Goal: Information Seeking & Learning: Learn about a topic

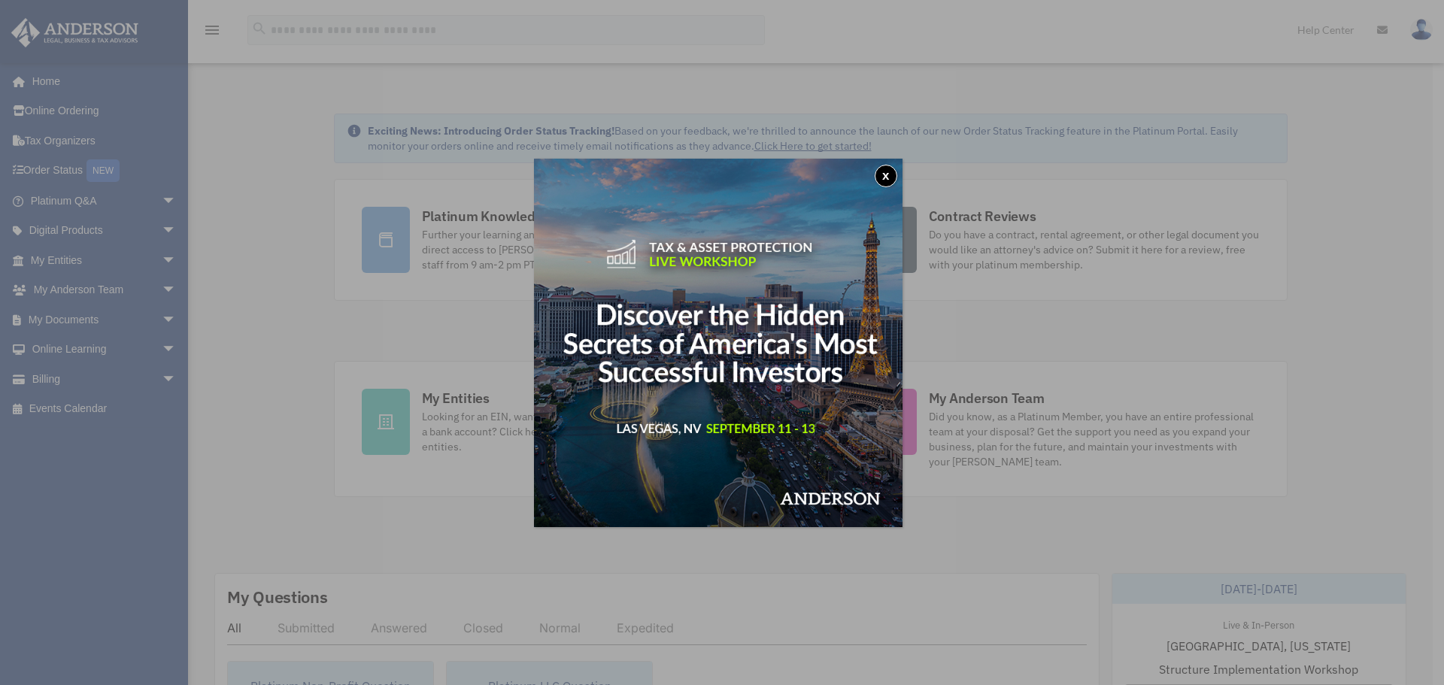
click at [887, 173] on button "x" at bounding box center [886, 176] width 23 height 23
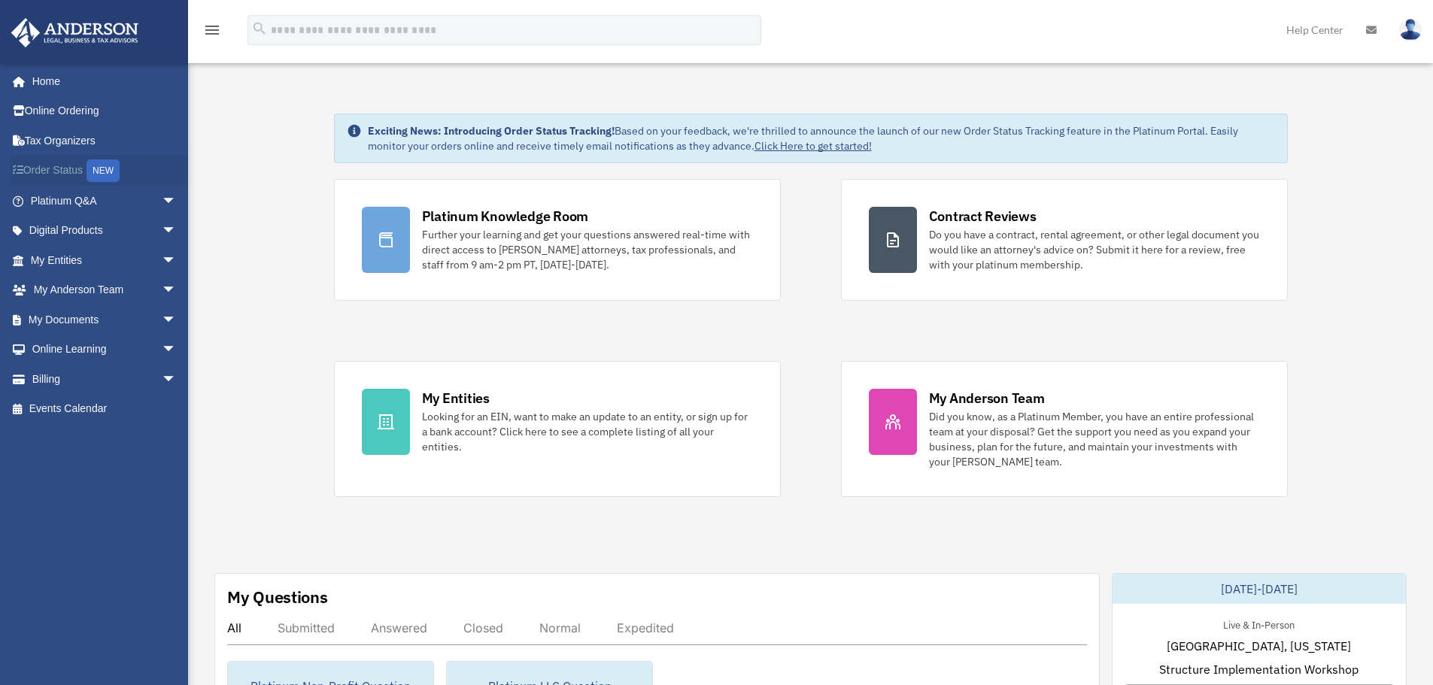
click at [70, 166] on link "Order Status NEW" at bounding box center [105, 171] width 189 height 31
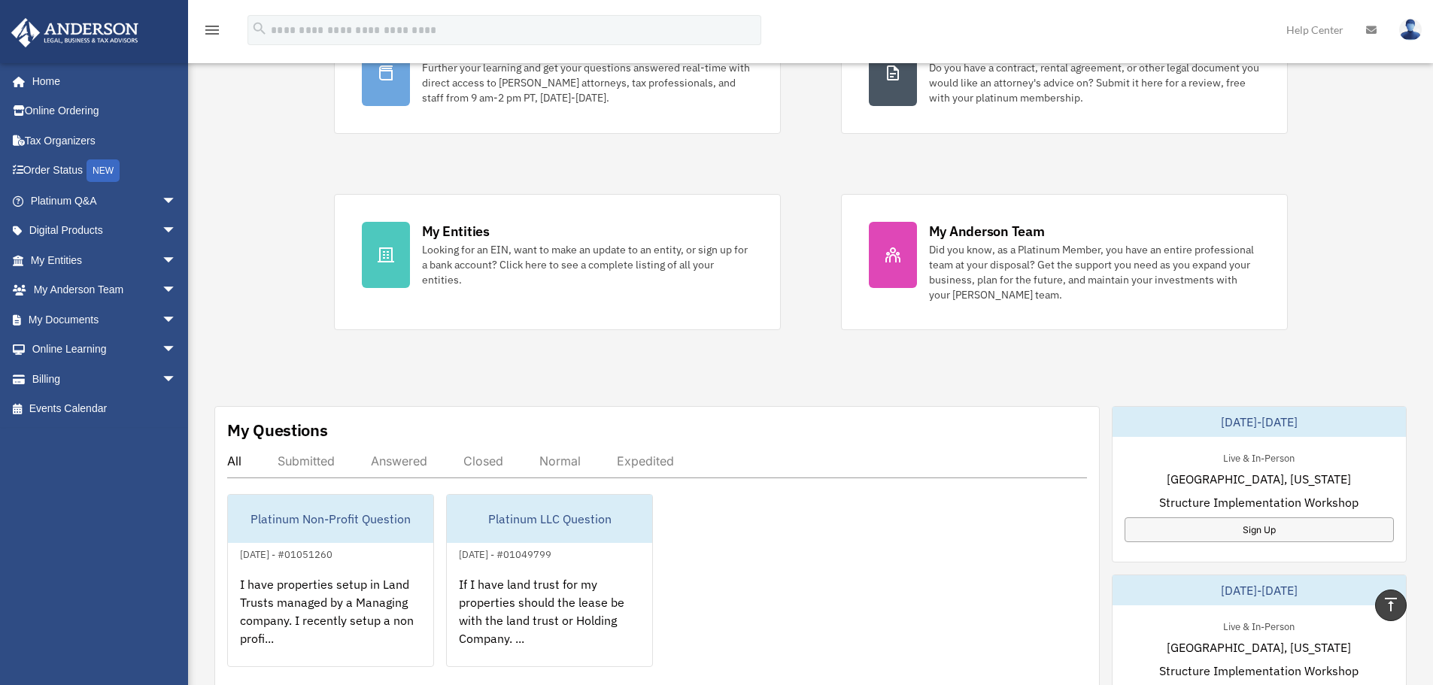
scroll to position [150, 0]
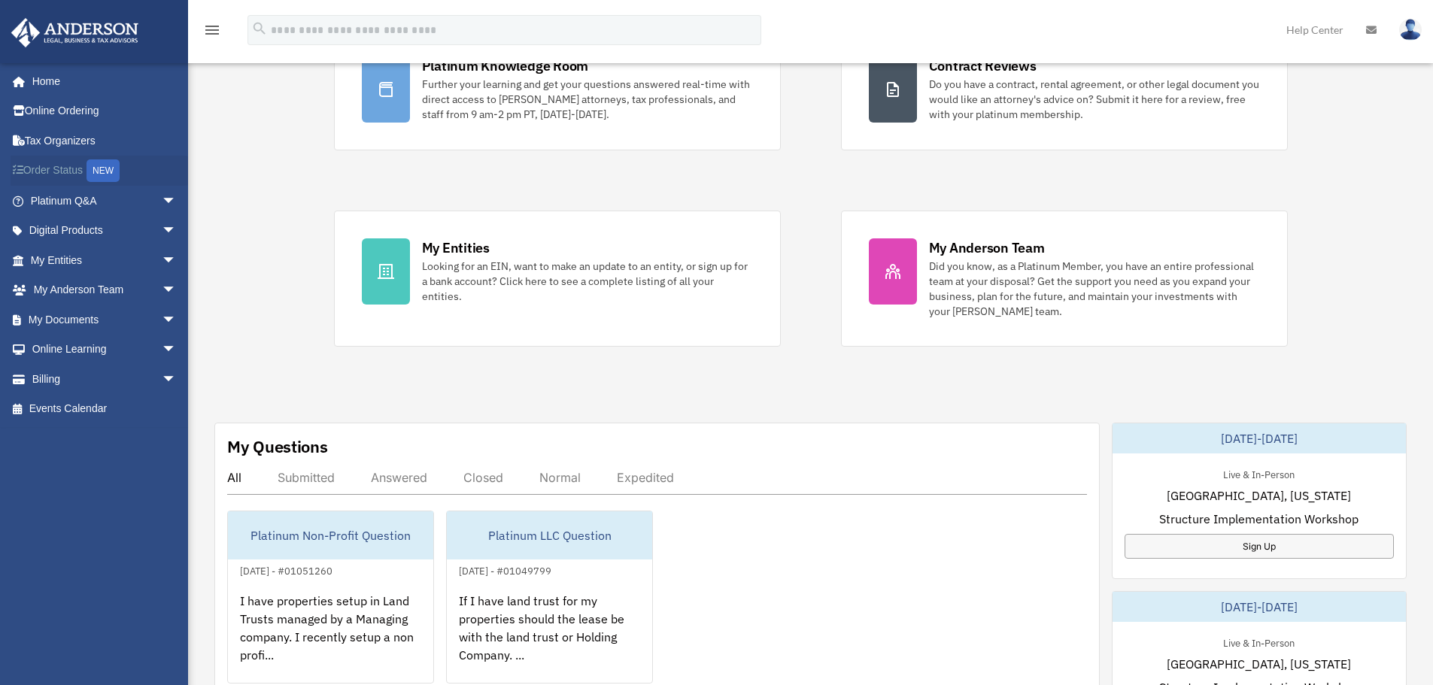
click at [64, 168] on link "Order Status NEW" at bounding box center [105, 171] width 189 height 31
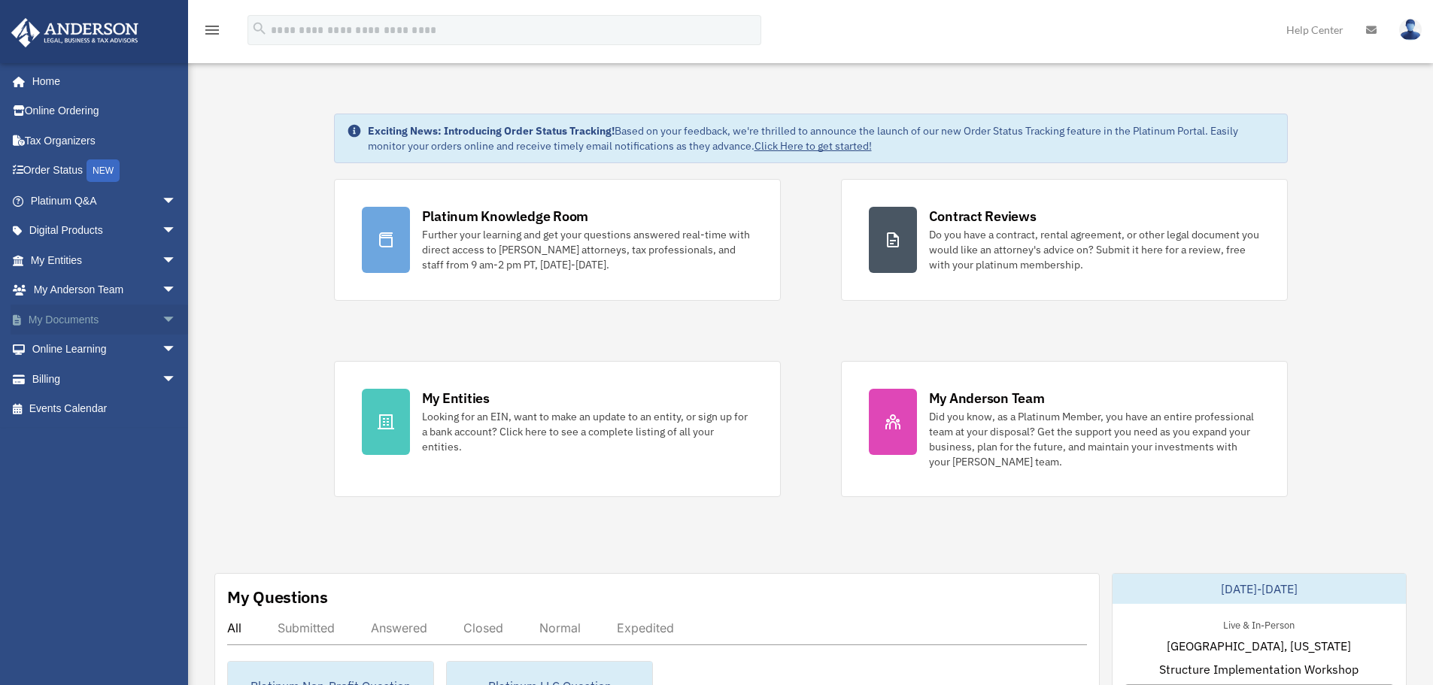
click at [81, 318] on link "My Documents arrow_drop_down" at bounding box center [105, 320] width 189 height 30
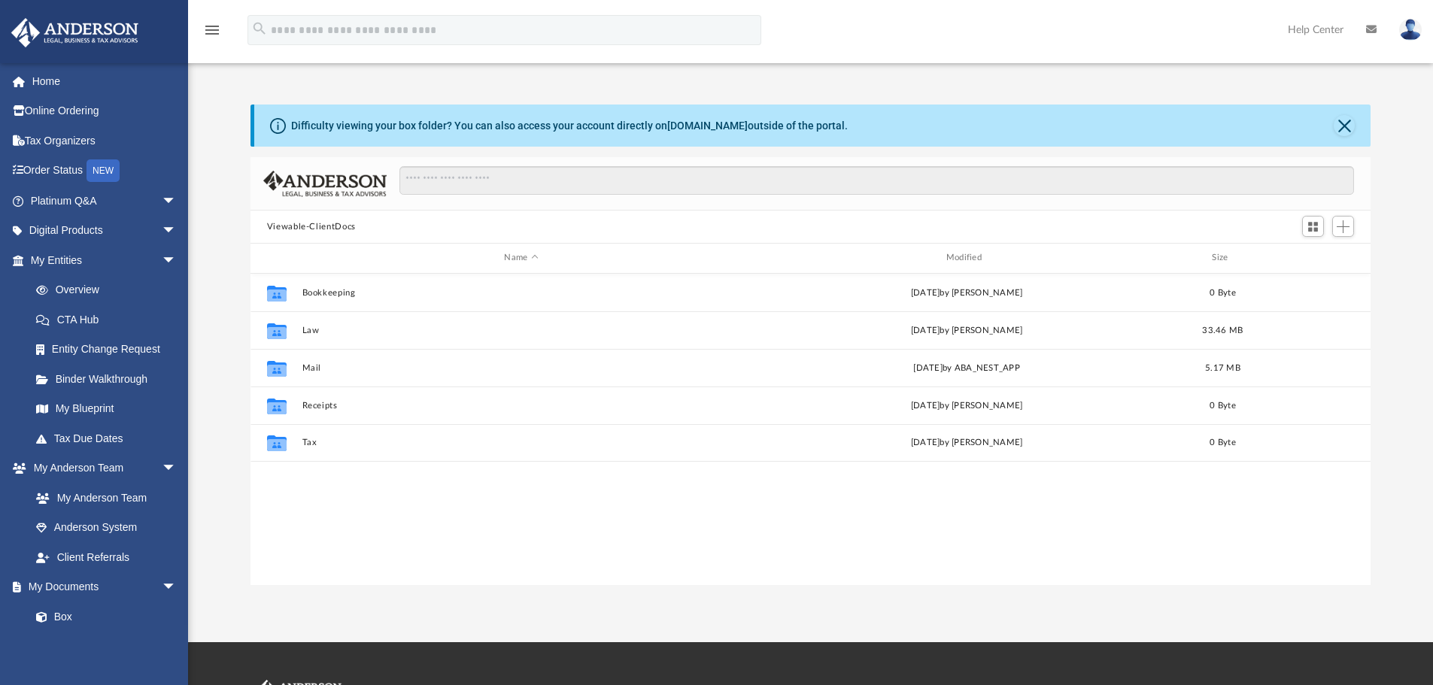
scroll to position [331, 1109]
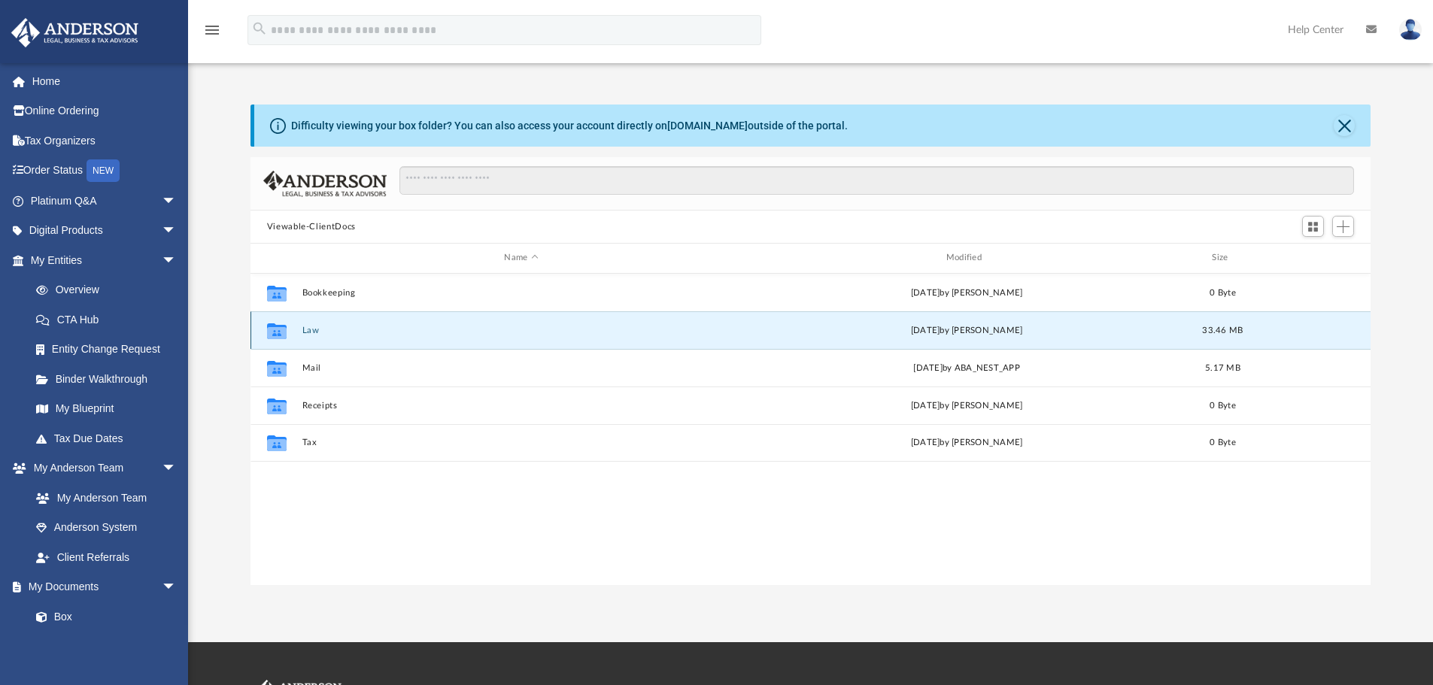
click at [305, 330] on button "Law" at bounding box center [521, 331] width 438 height 10
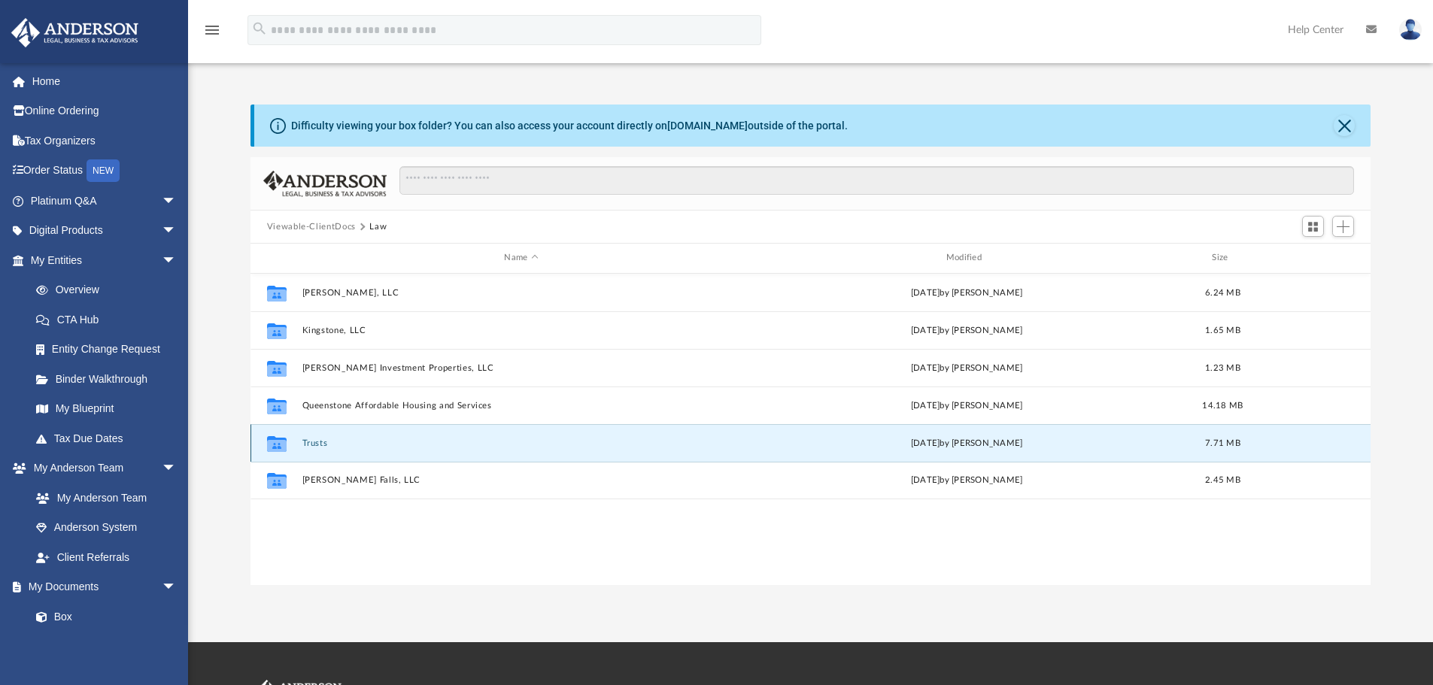
click at [318, 441] on button "Trusts" at bounding box center [521, 443] width 438 height 10
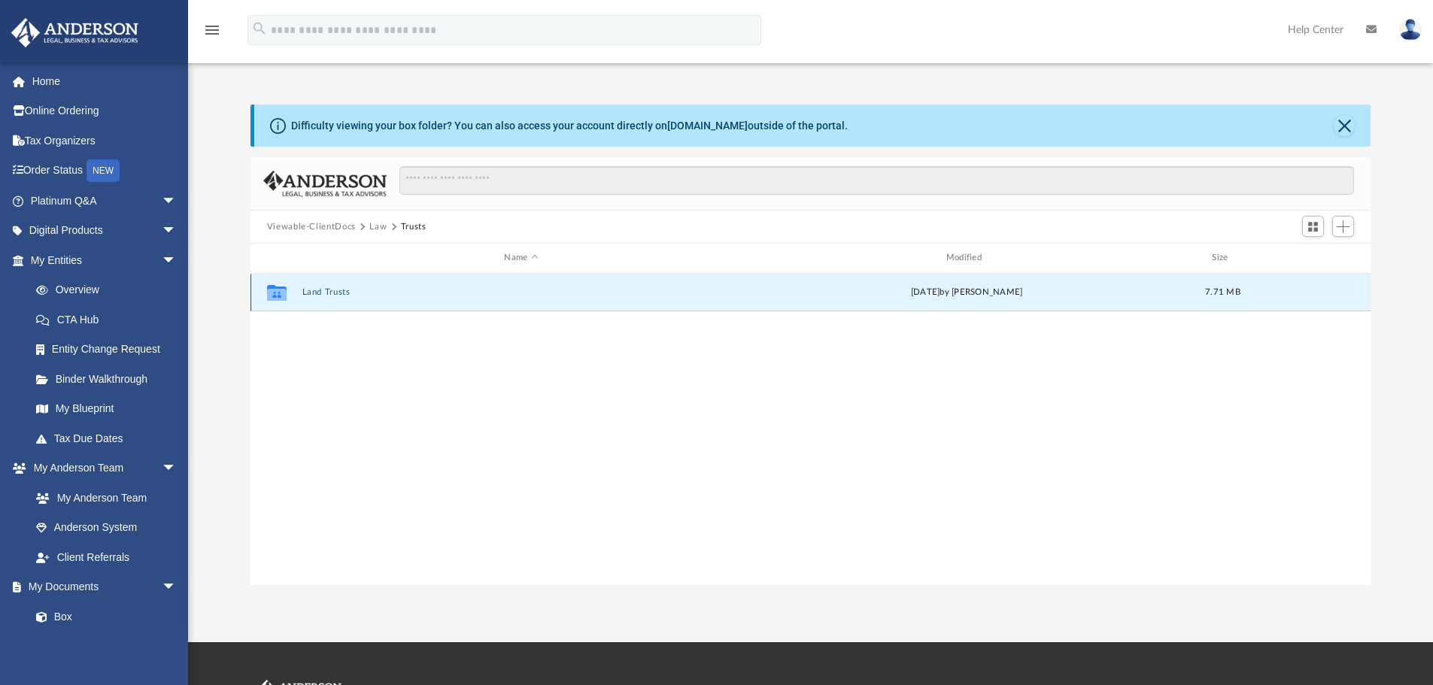
click at [317, 288] on button "Land Trusts" at bounding box center [521, 292] width 438 height 10
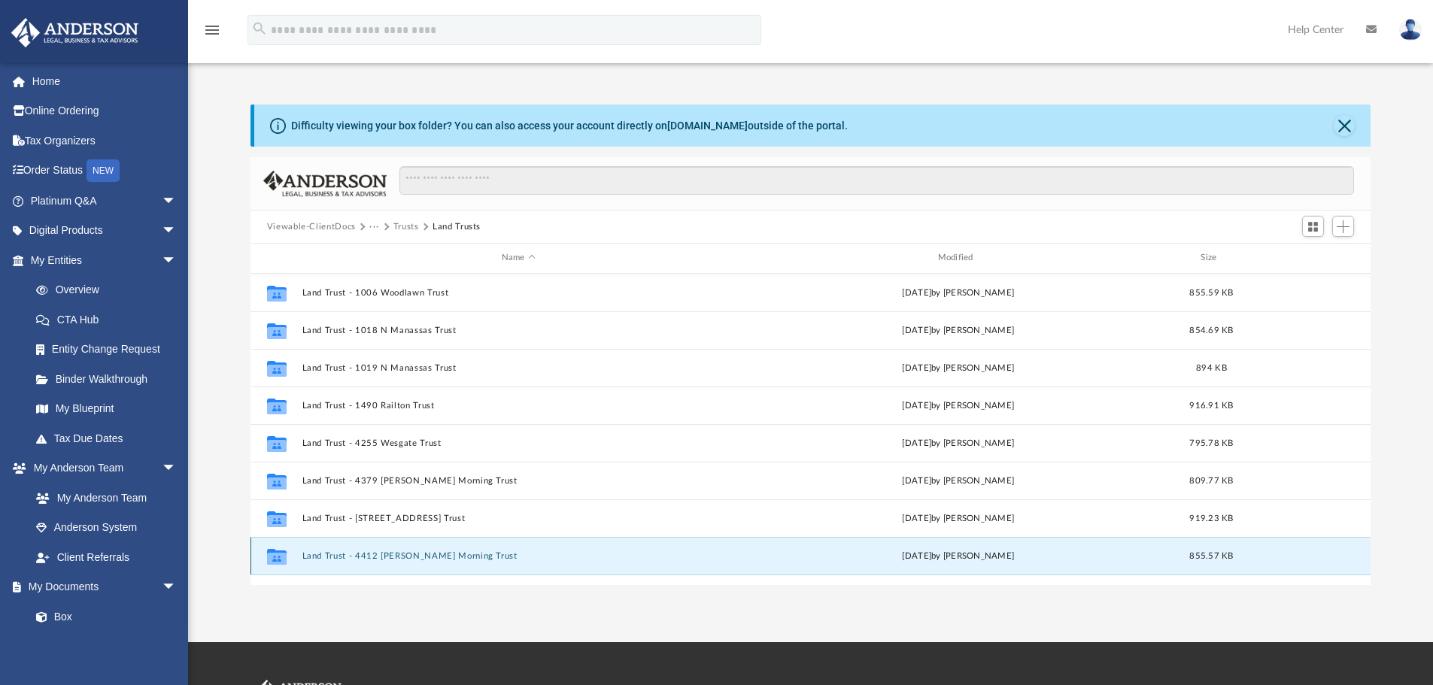
click at [460, 556] on button "Land Trust - 4412 Misty Morning Trust" at bounding box center [518, 556] width 433 height 10
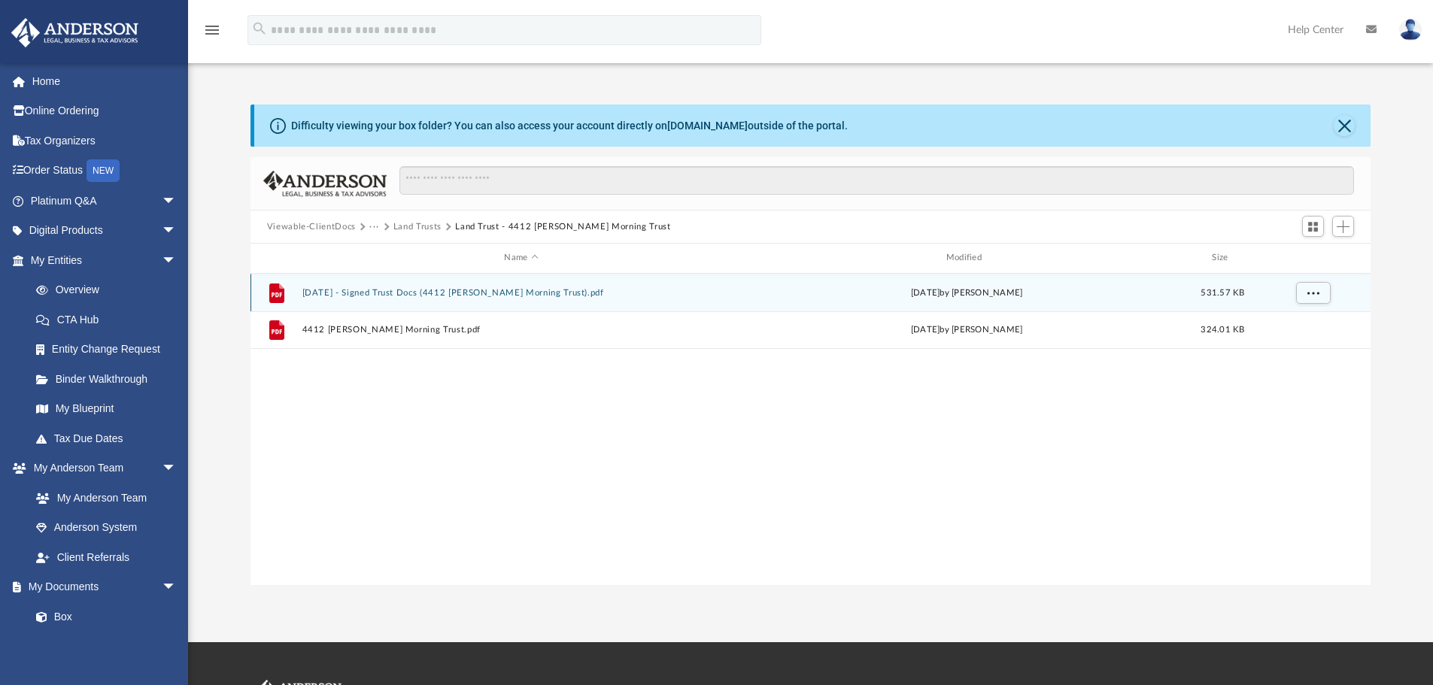
click at [481, 293] on button "2025.07.20 - Signed Trust Docs (4412 Misty Morning Trust).pdf" at bounding box center [521, 293] width 438 height 10
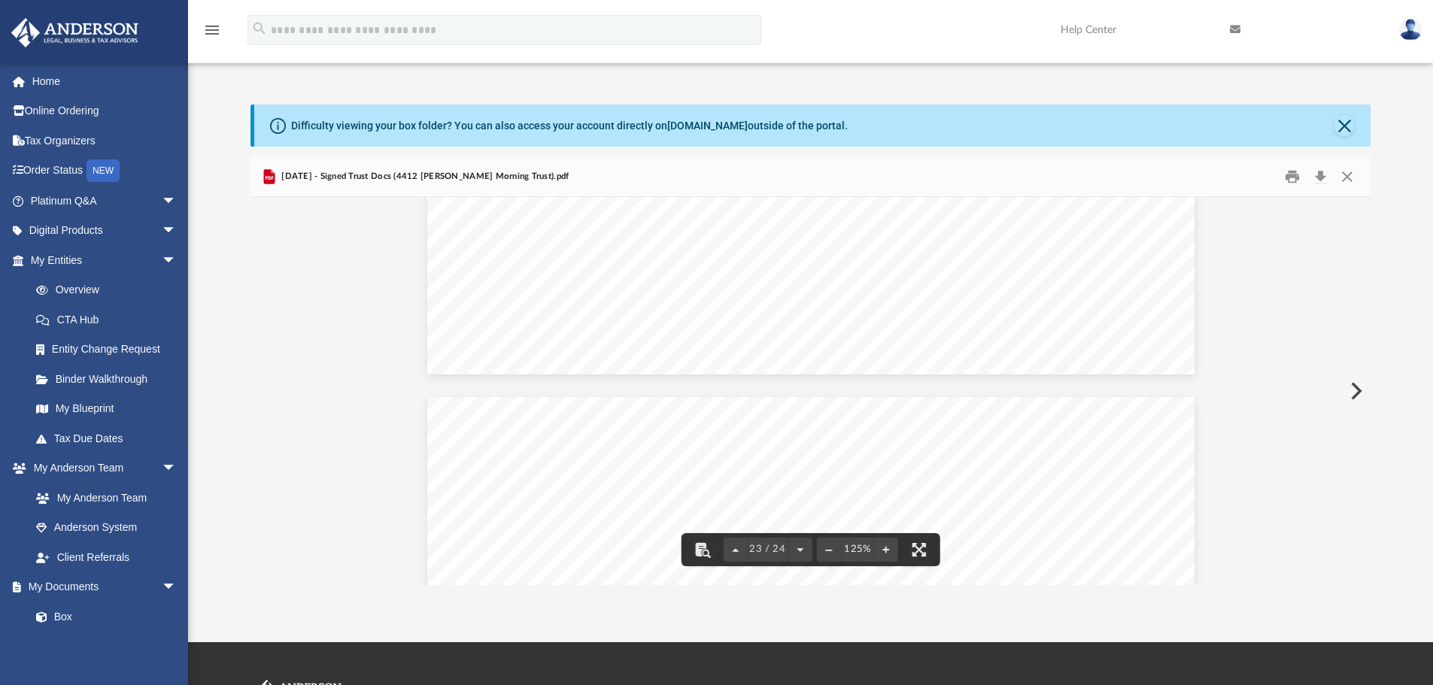
scroll to position [23154, 0]
click at [1355, 390] on button "Preview" at bounding box center [1354, 391] width 33 height 42
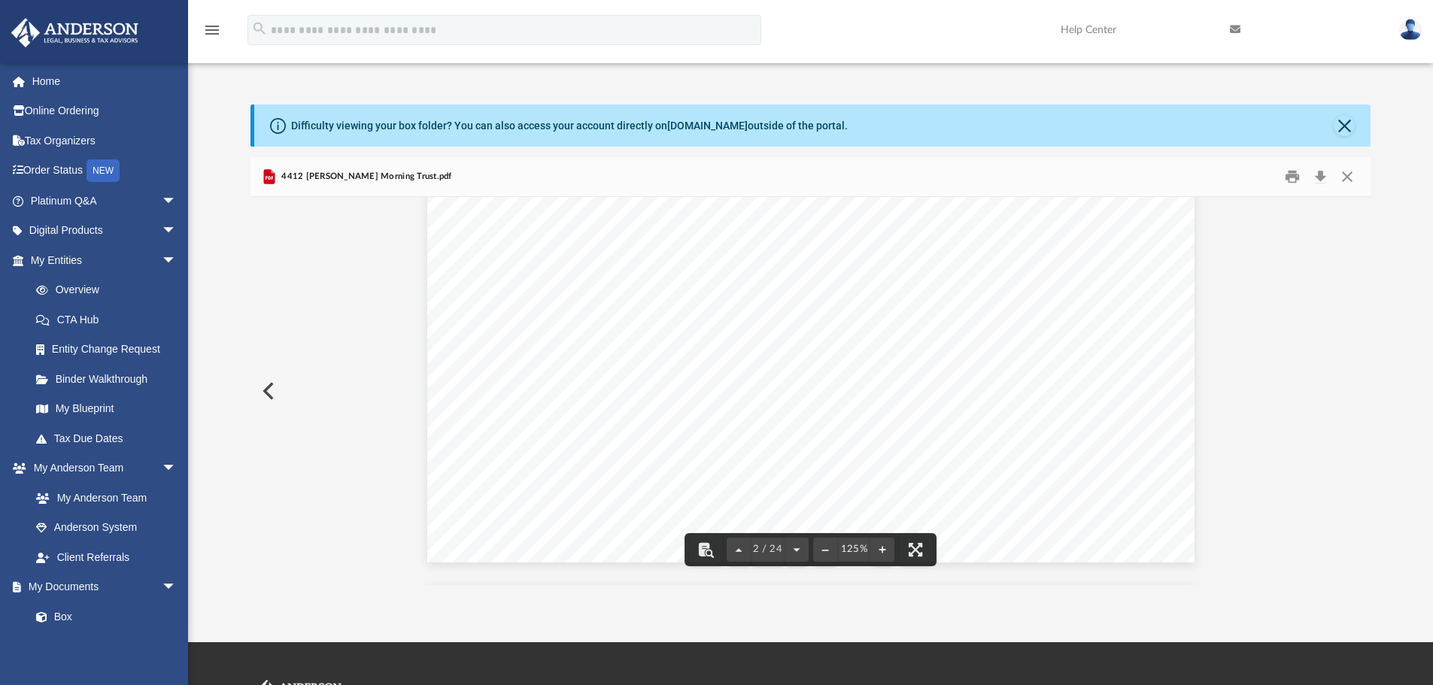
scroll to position [1655, 0]
click at [269, 390] on button "Preview" at bounding box center [266, 391] width 33 height 42
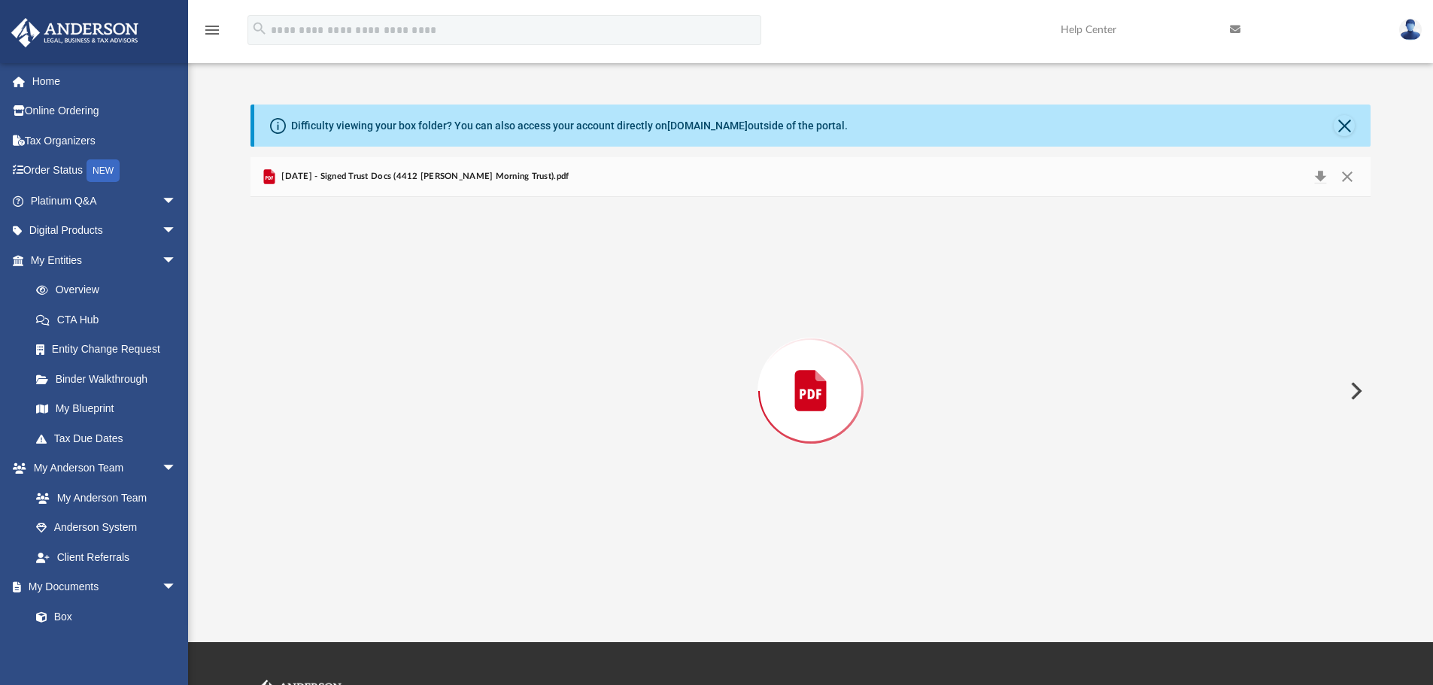
scroll to position [22338, 0]
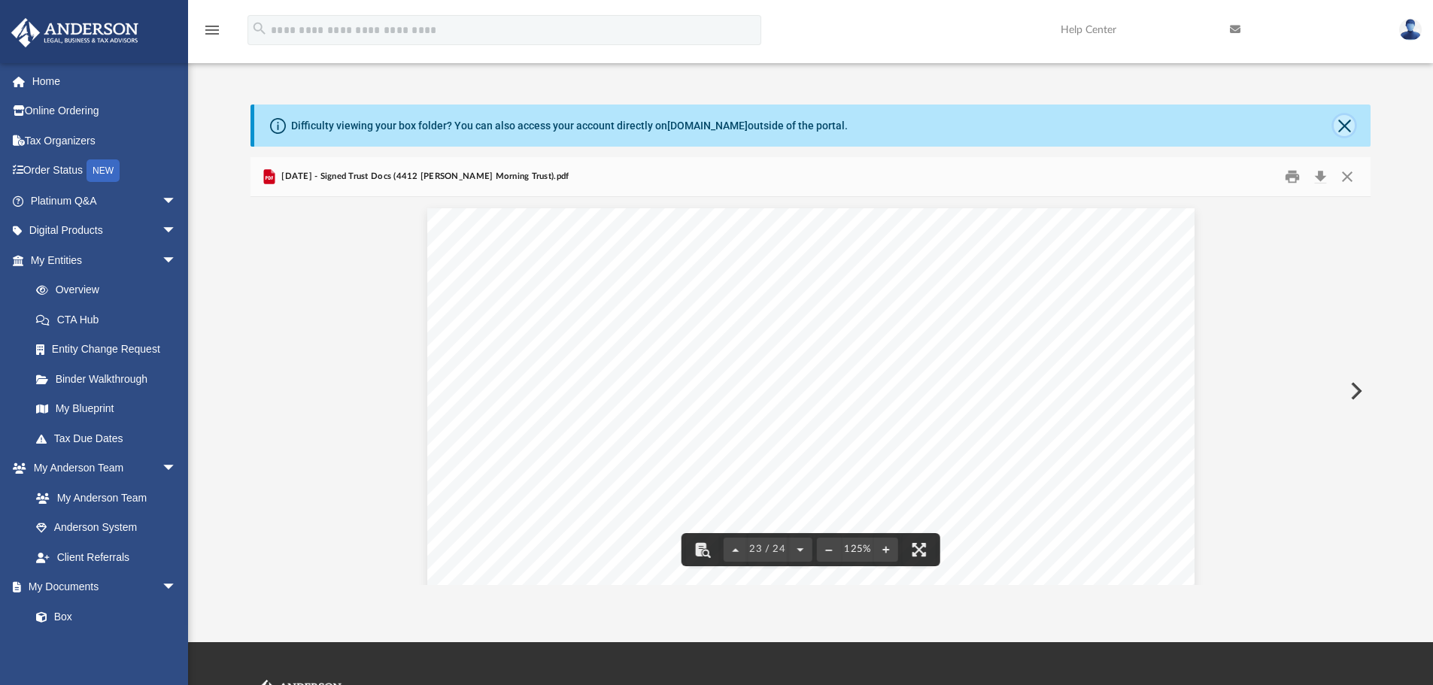
click at [1341, 126] on button "Close" at bounding box center [1344, 125] width 21 height 21
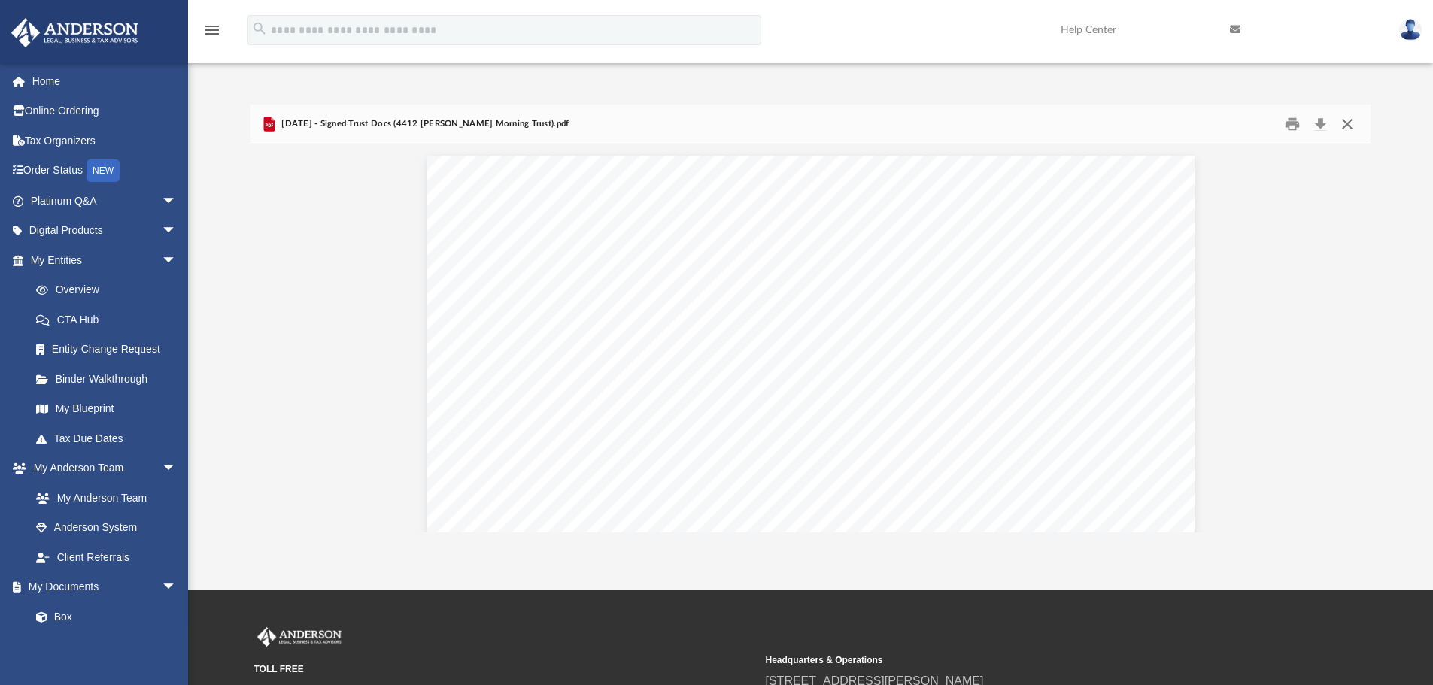
click at [1347, 126] on button "Close" at bounding box center [1347, 124] width 27 height 23
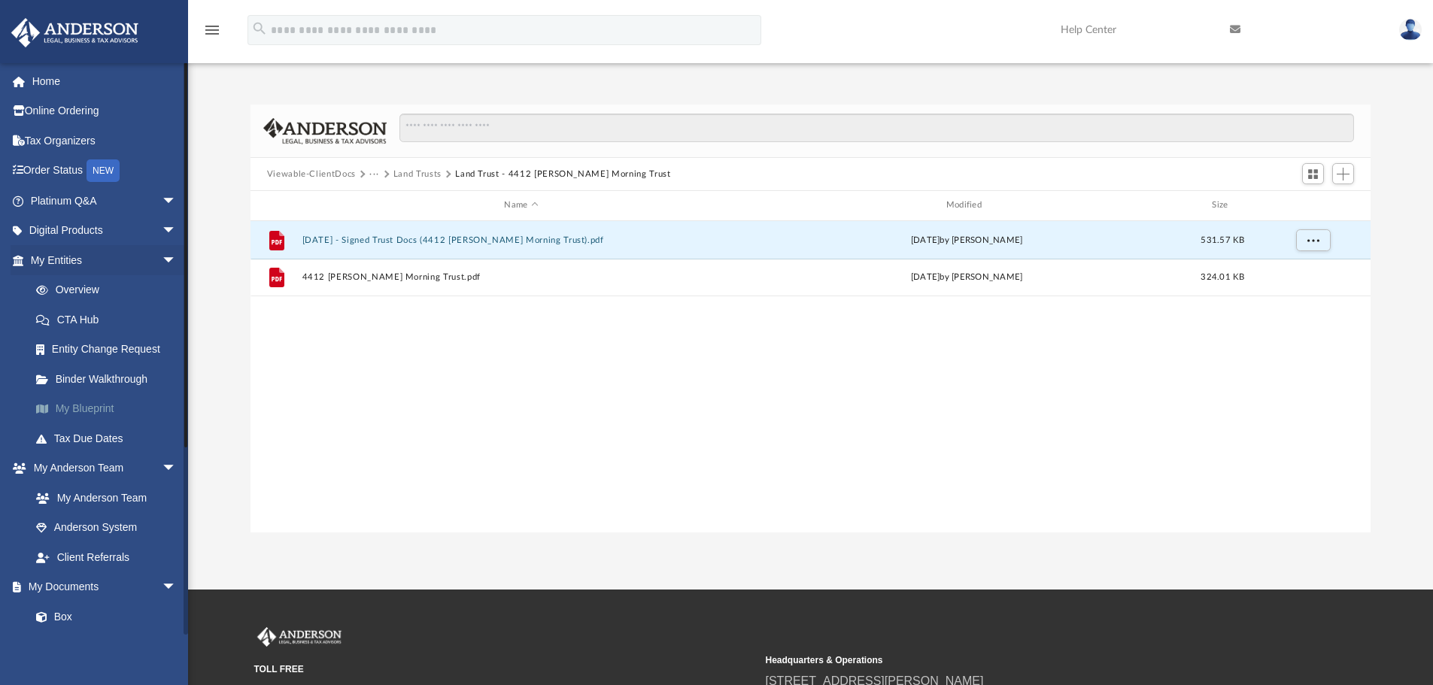
click at [105, 410] on link "My Blueprint" at bounding box center [110, 409] width 178 height 30
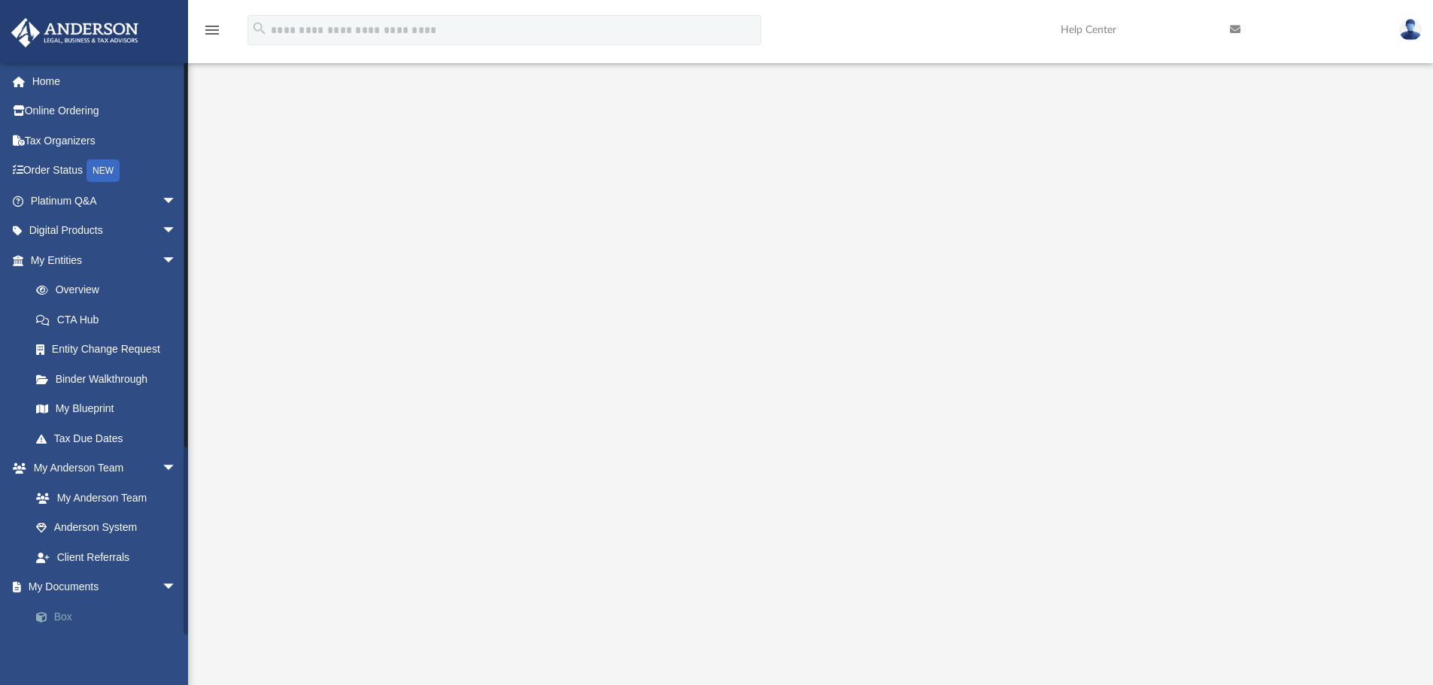
click at [63, 617] on link "Box" at bounding box center [110, 617] width 178 height 30
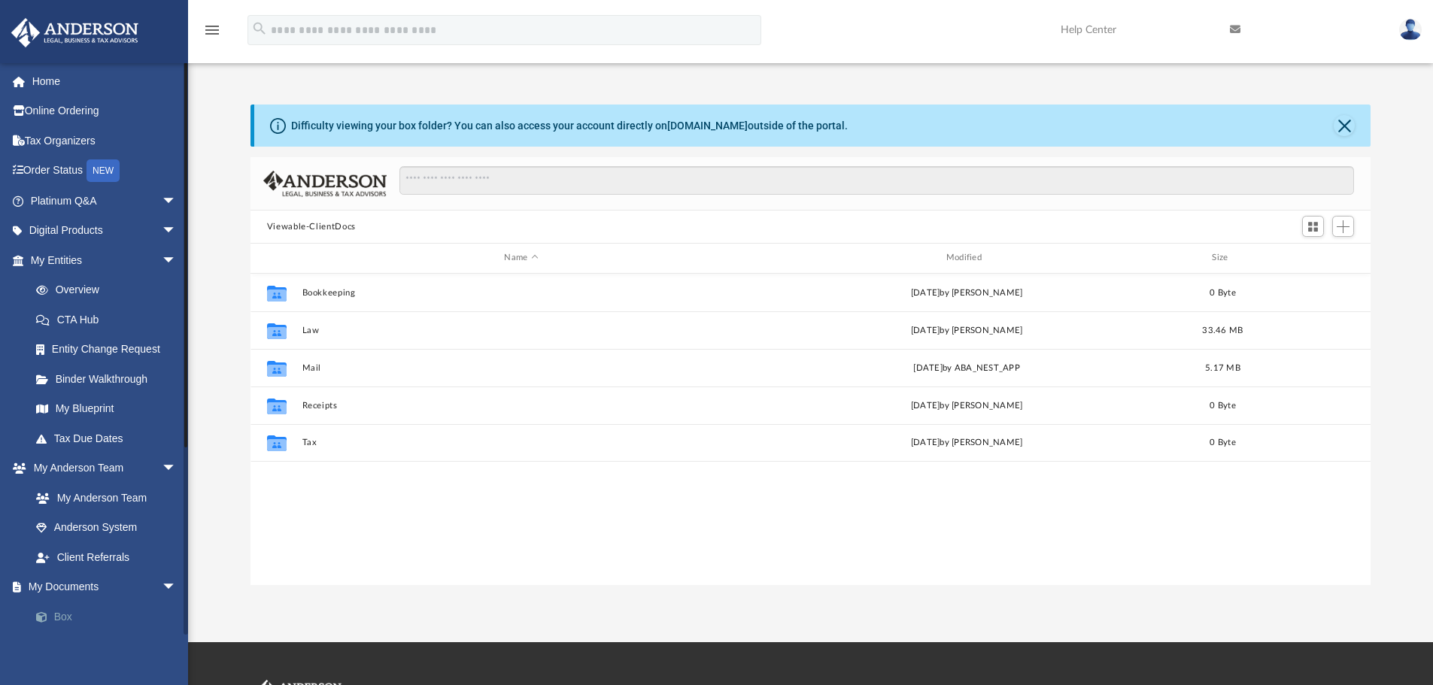
scroll to position [331, 1109]
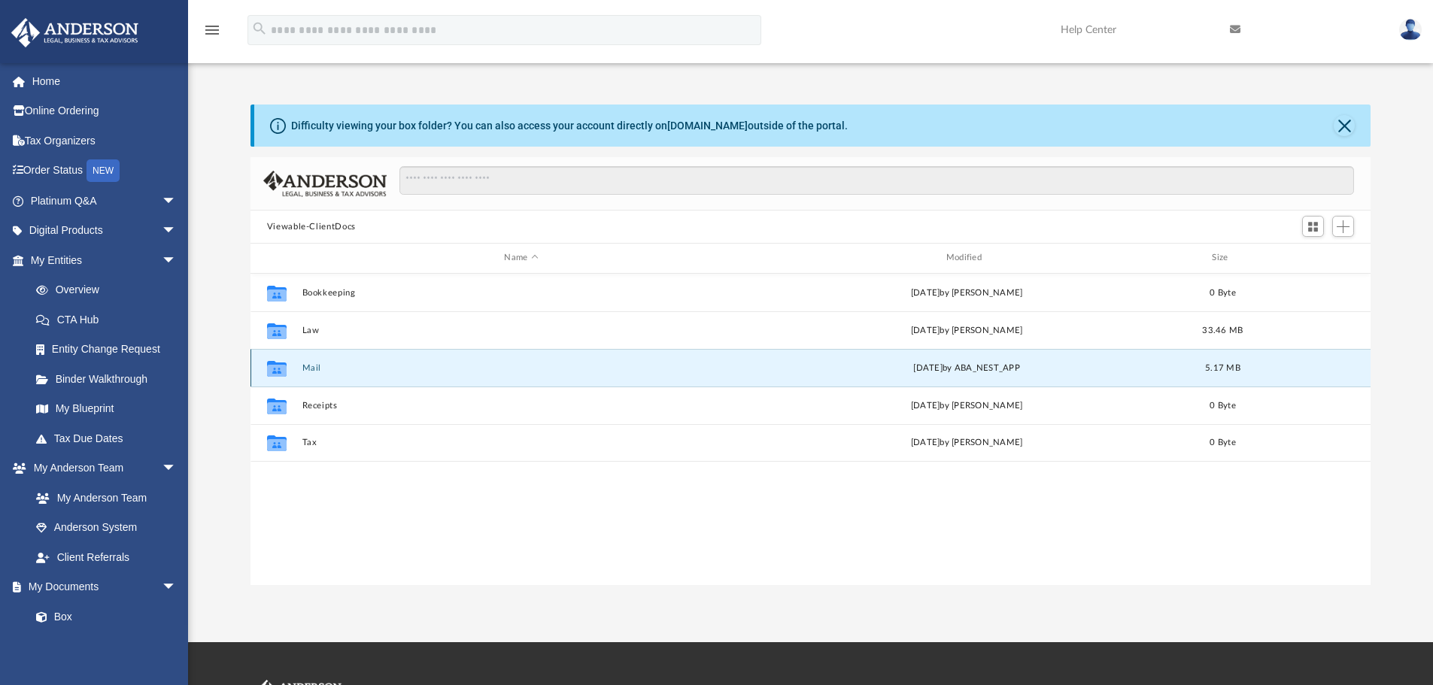
click at [309, 370] on button "Mail" at bounding box center [521, 368] width 438 height 10
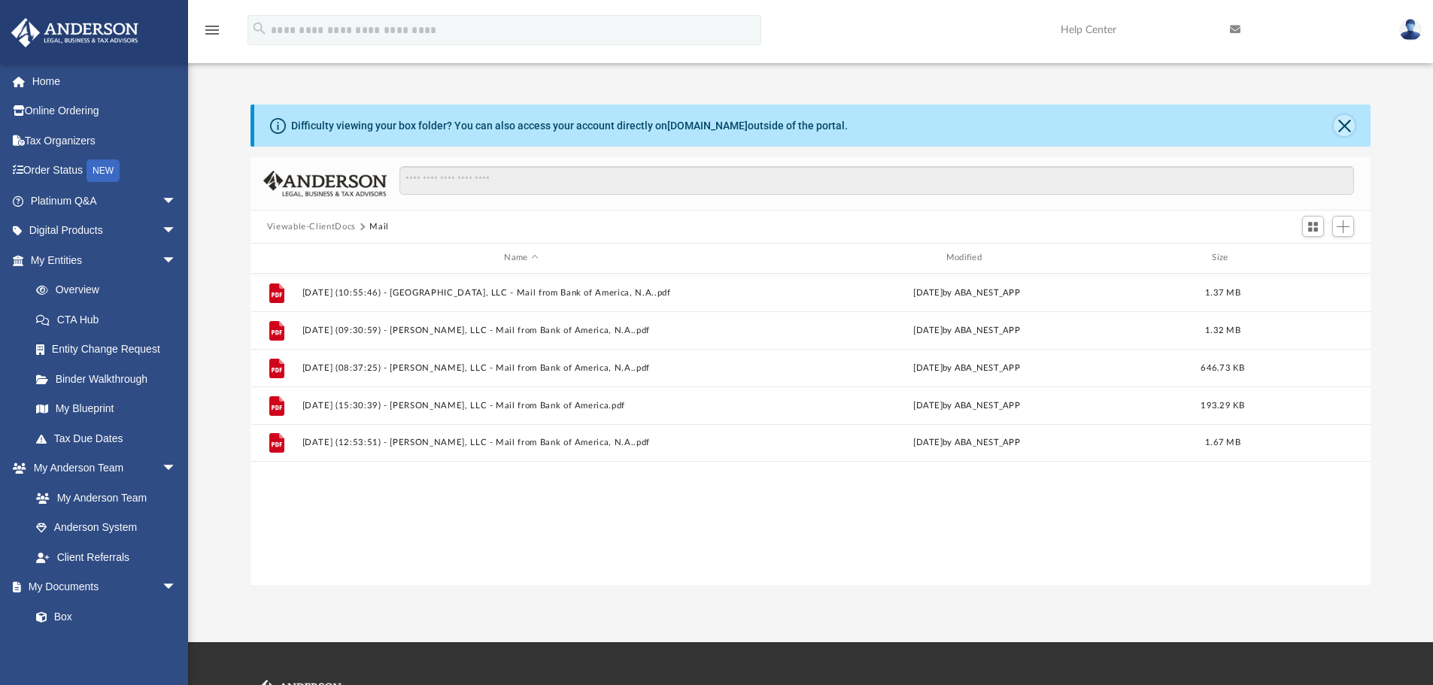
click at [1343, 117] on button "Close" at bounding box center [1344, 125] width 21 height 21
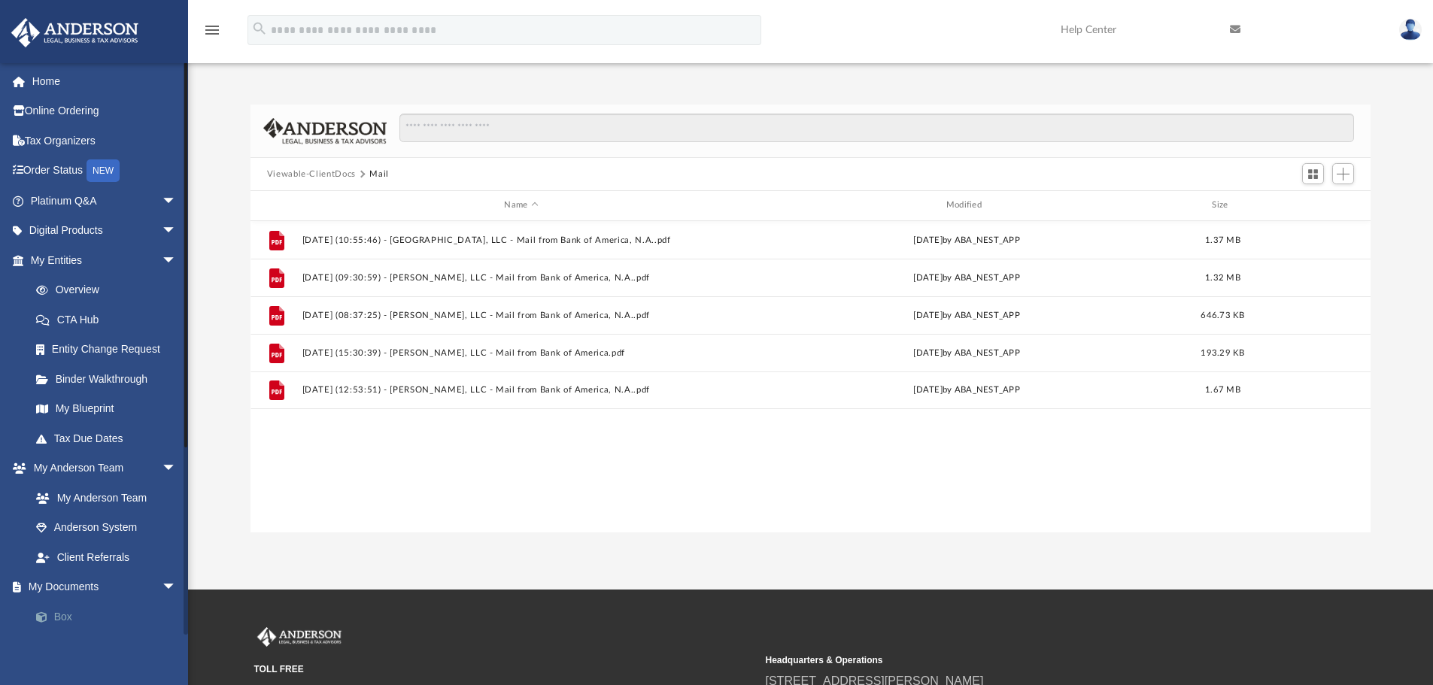
click at [67, 611] on link "Box" at bounding box center [110, 617] width 178 height 30
click at [59, 618] on link "Box" at bounding box center [110, 617] width 178 height 30
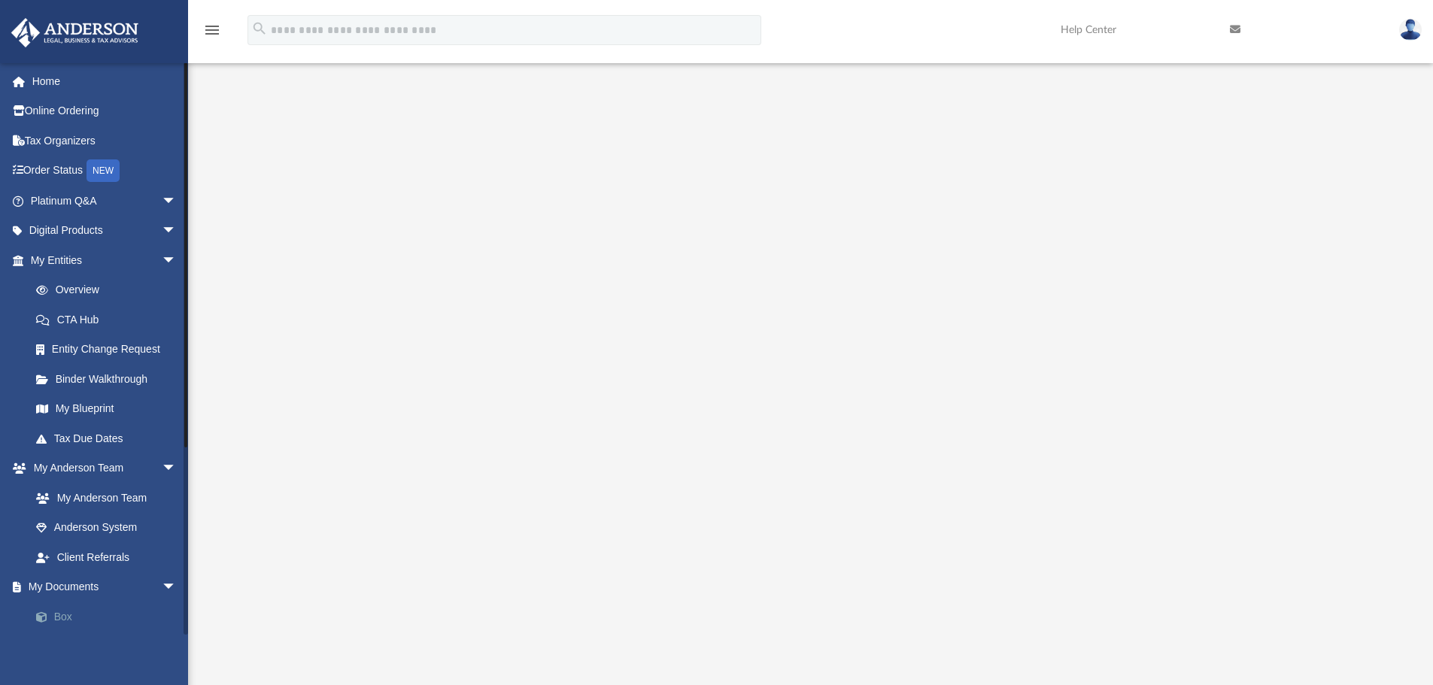
click at [62, 613] on link "Box" at bounding box center [110, 617] width 178 height 30
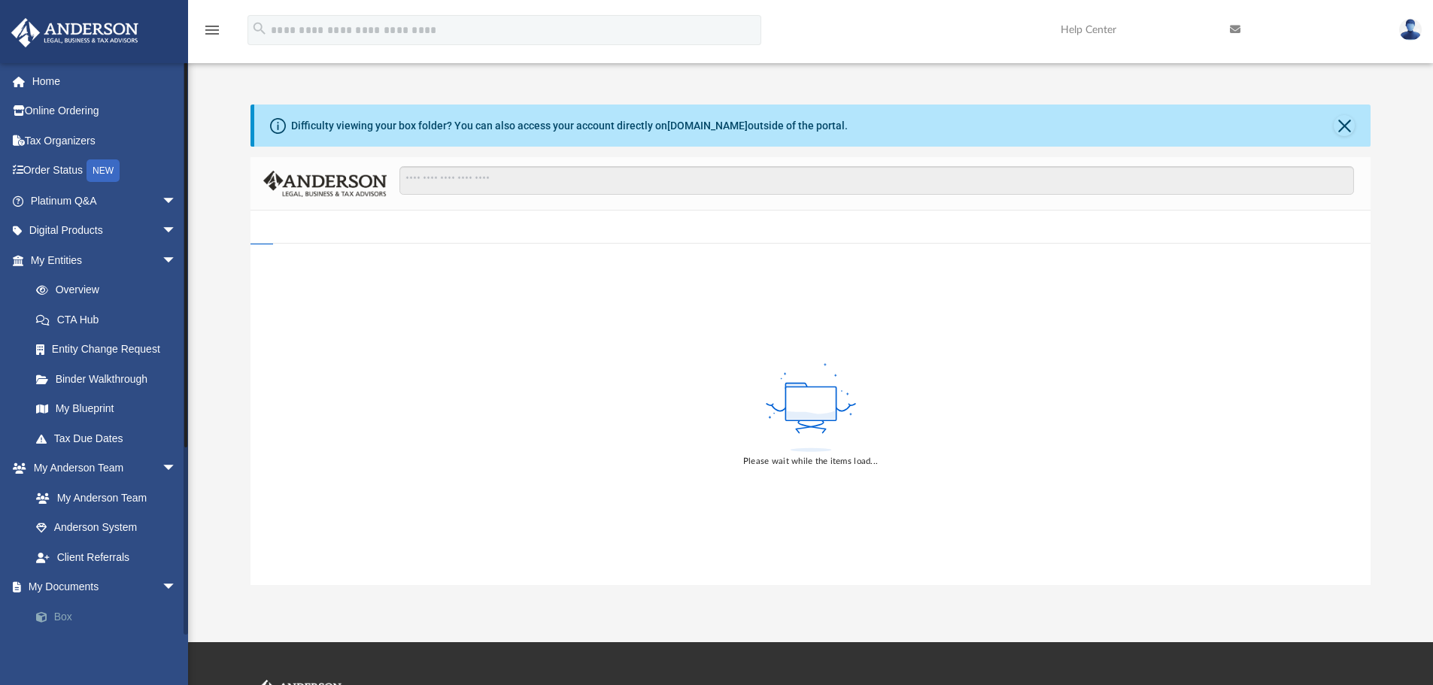
click at [62, 613] on link "Box" at bounding box center [110, 617] width 178 height 30
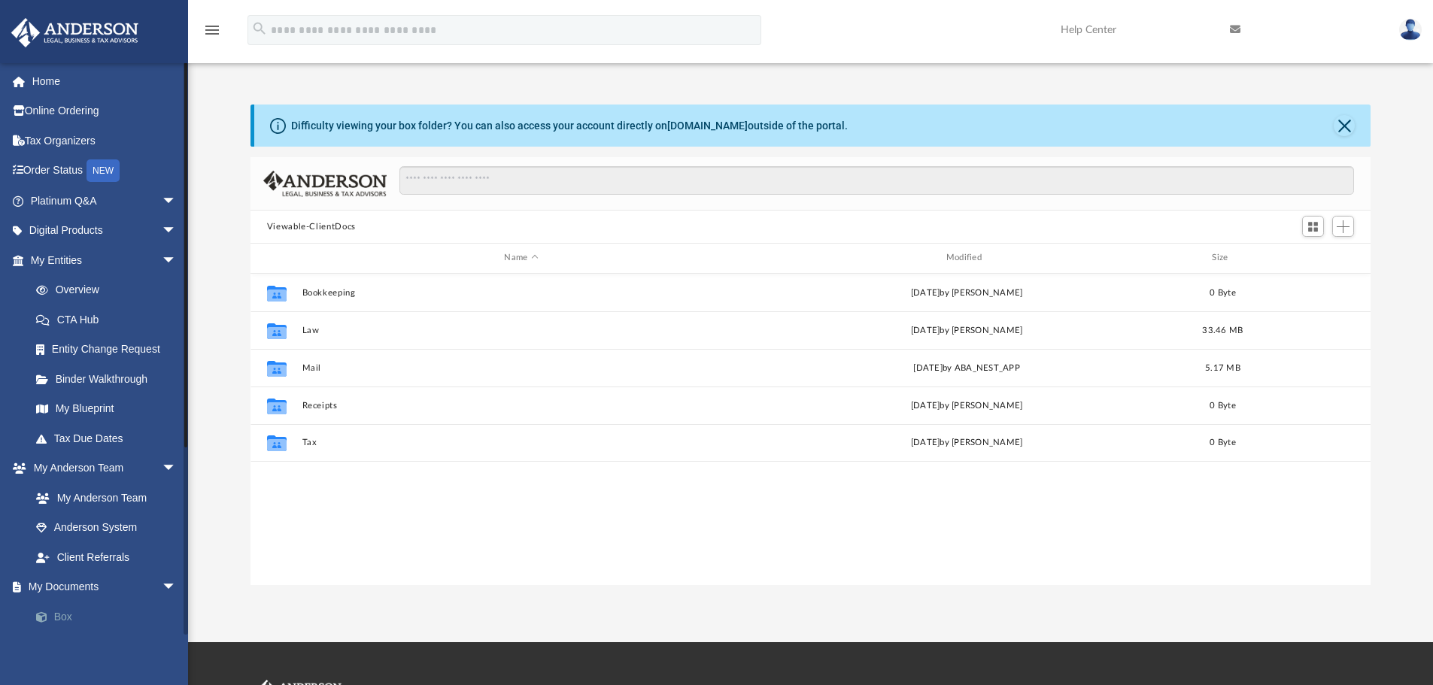
scroll to position [331, 1109]
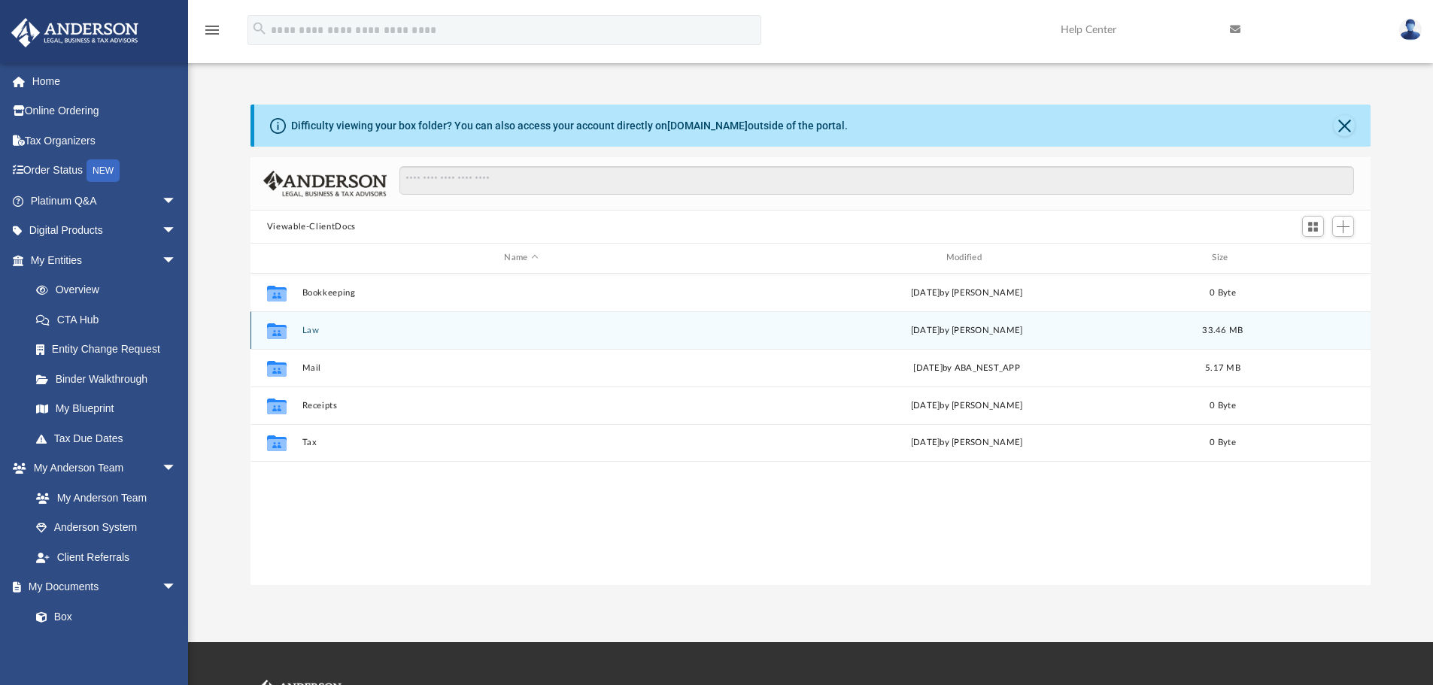
click at [311, 335] on button "Law" at bounding box center [521, 331] width 438 height 10
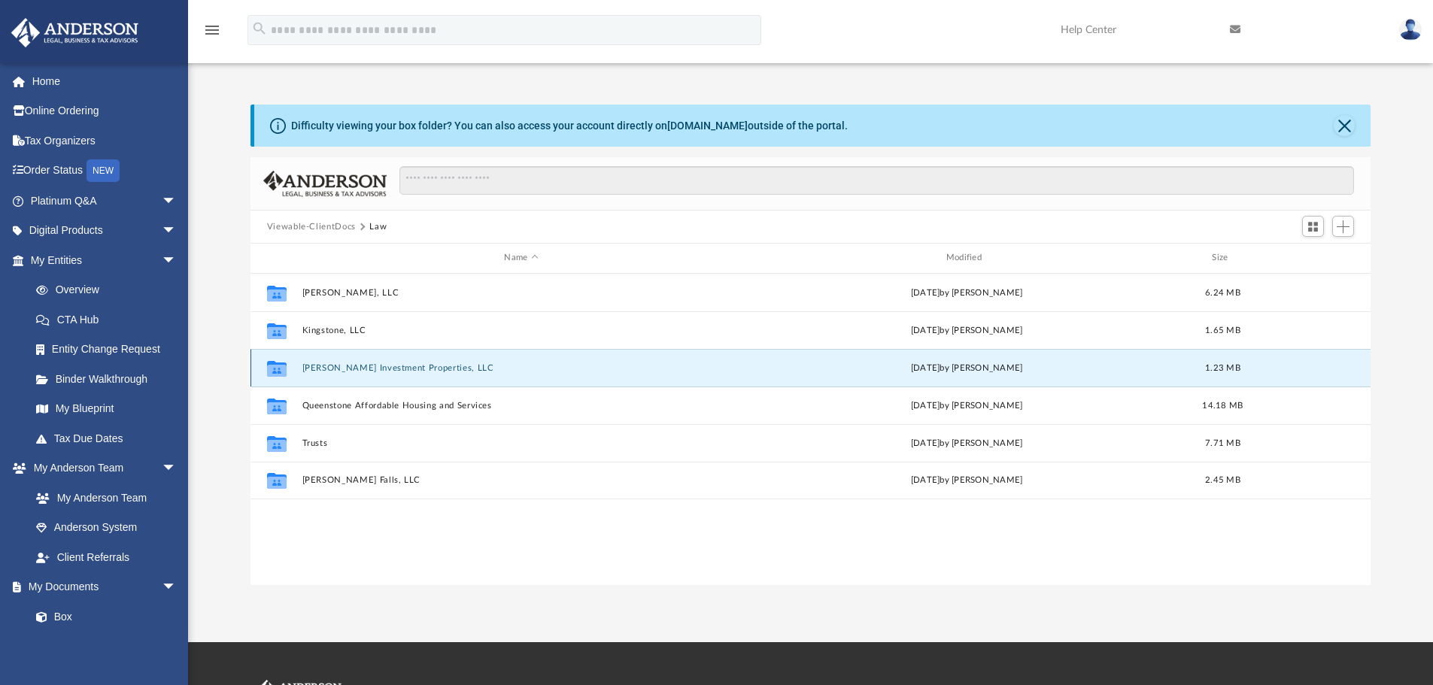
click at [375, 367] on button "Lofton Investment Properties, LLC" at bounding box center [521, 368] width 438 height 10
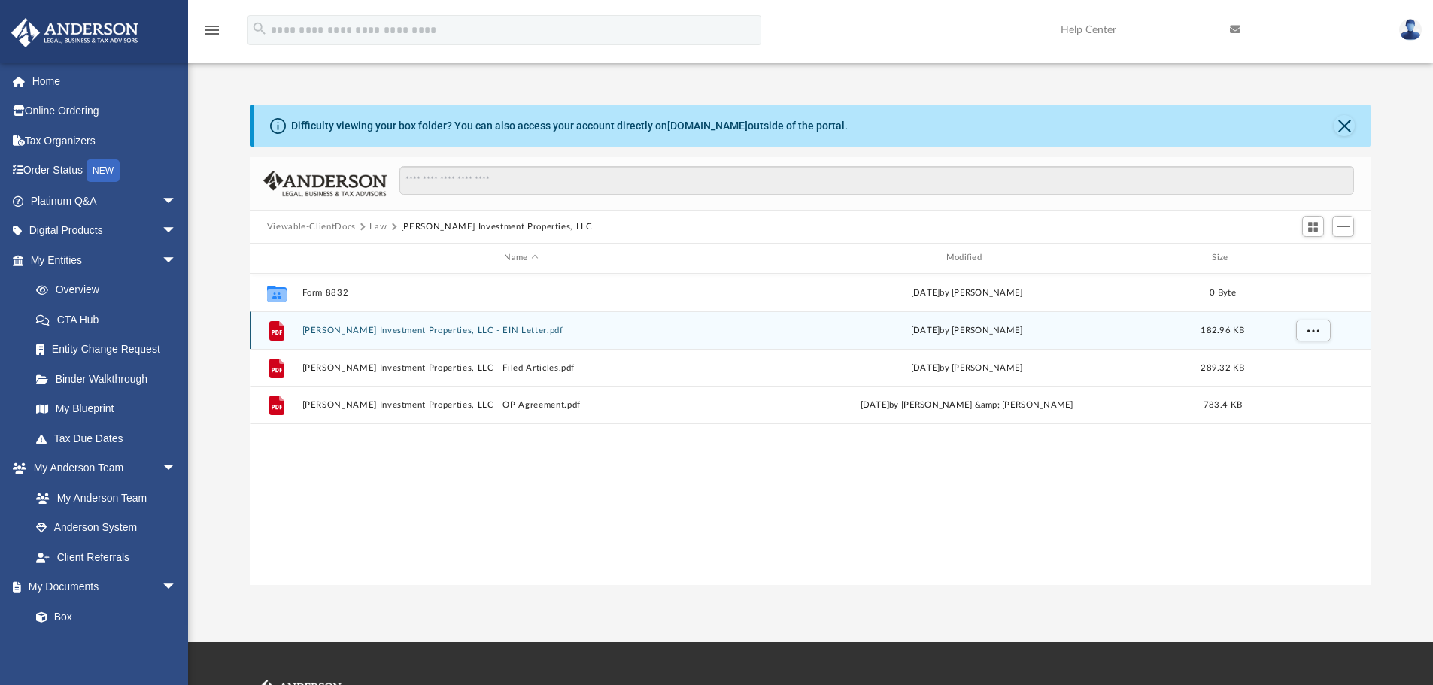
click at [423, 328] on button "Lofton Investment Properties, LLC - EIN Letter.pdf" at bounding box center [521, 331] width 438 height 10
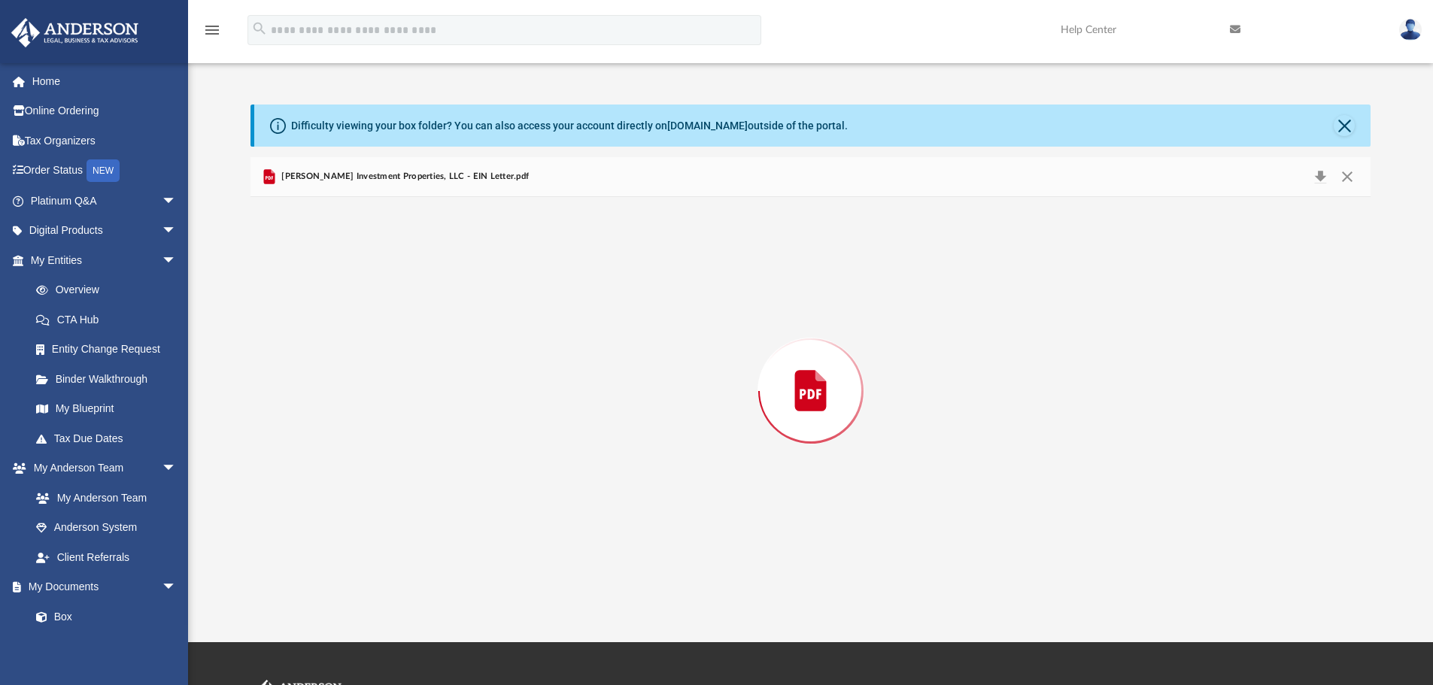
click at [423, 328] on div "Preview" at bounding box center [810, 391] width 1121 height 388
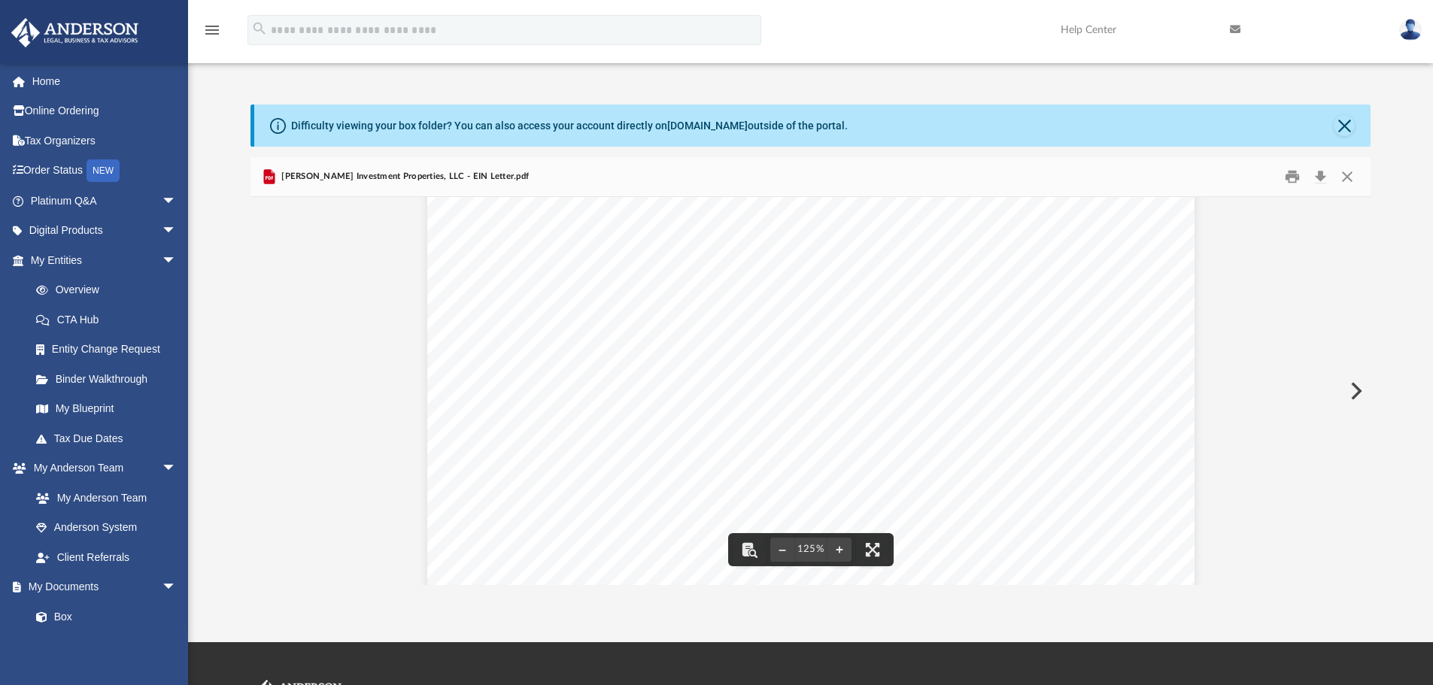
scroll to position [0, 0]
click at [1349, 176] on button "Close" at bounding box center [1347, 176] width 27 height 23
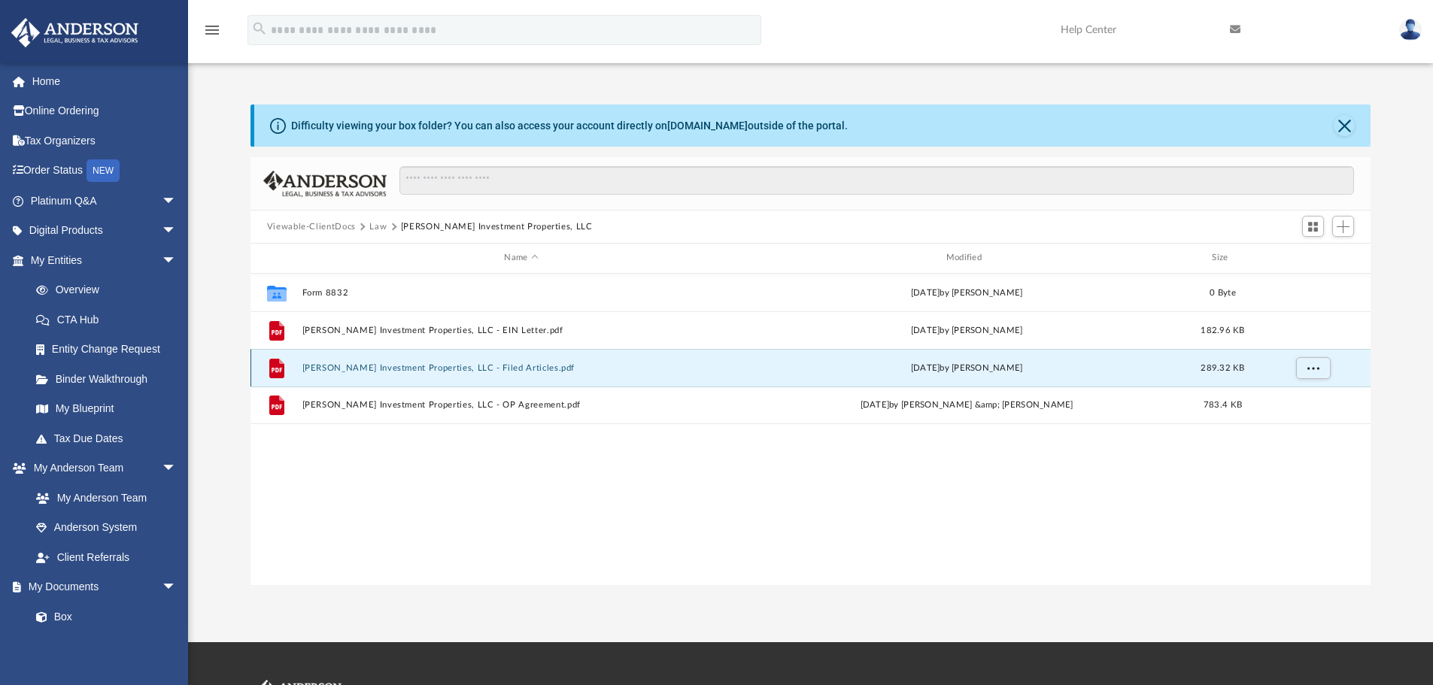
click at [369, 366] on button "Lofton Investment Properties, LLC - Filed Articles.pdf" at bounding box center [521, 368] width 438 height 10
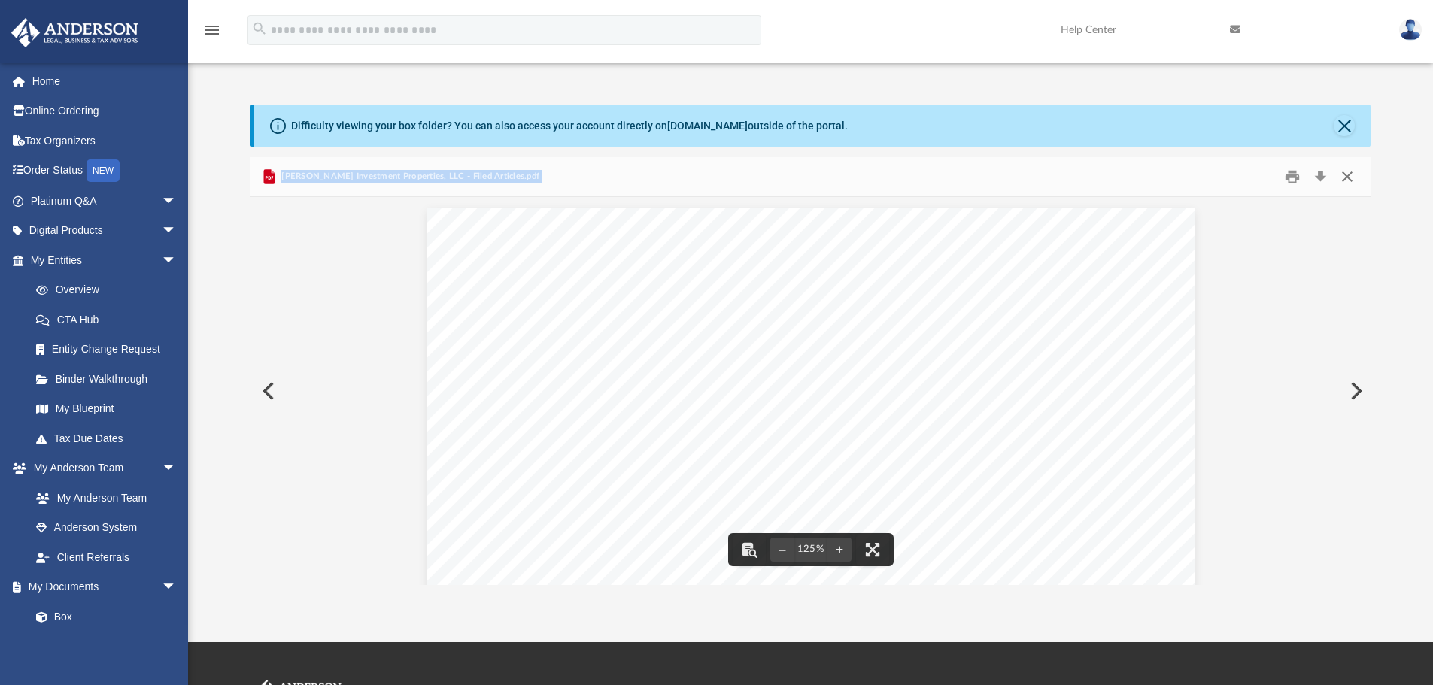
click at [1348, 175] on button "Close" at bounding box center [1347, 176] width 27 height 23
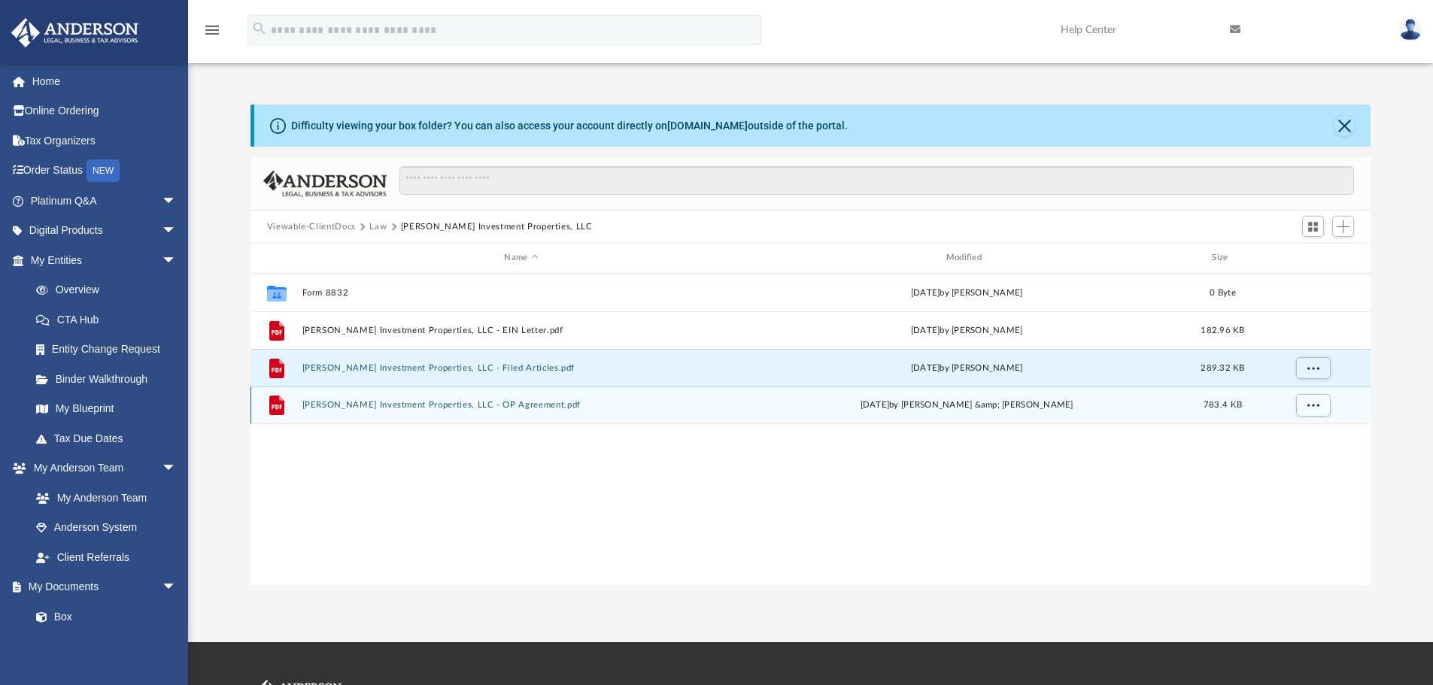
click at [377, 404] on button "Lofton Investment Properties, LLC - OP Agreement.pdf" at bounding box center [521, 405] width 438 height 10
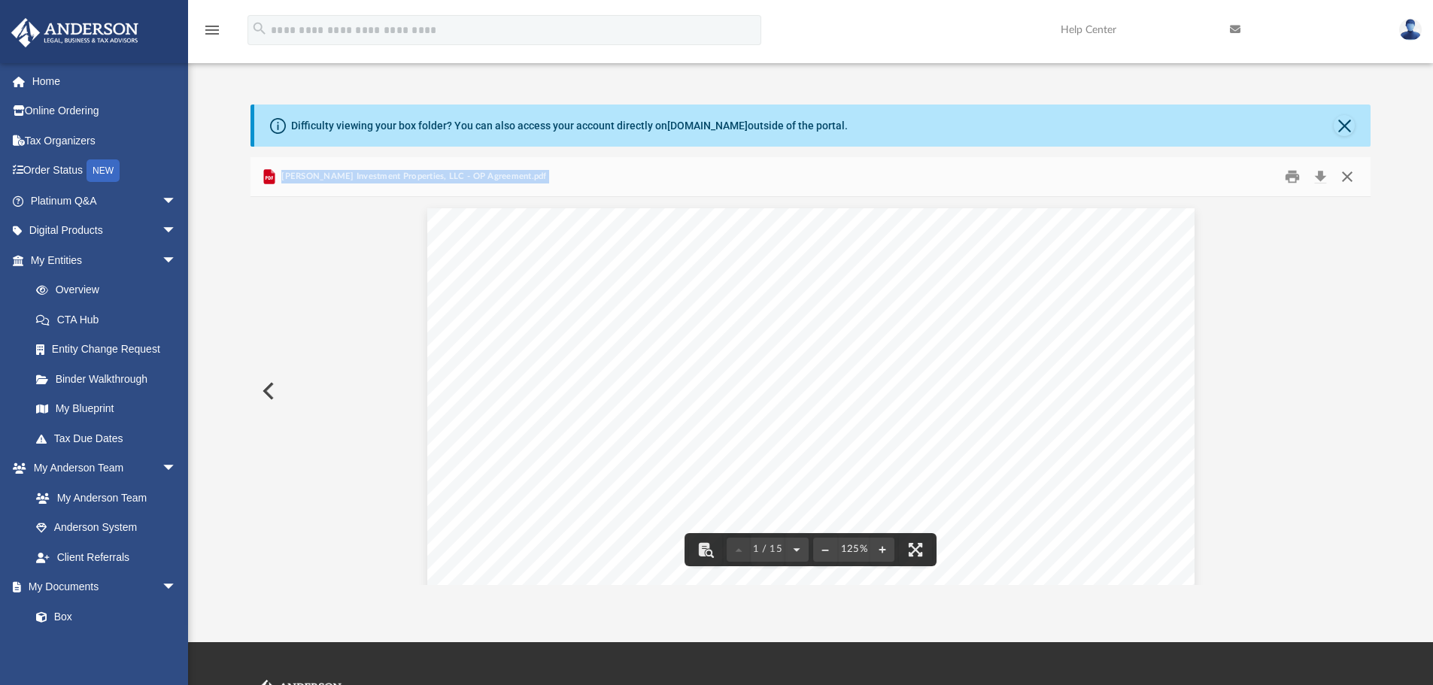
click at [1353, 175] on button "Close" at bounding box center [1347, 176] width 27 height 23
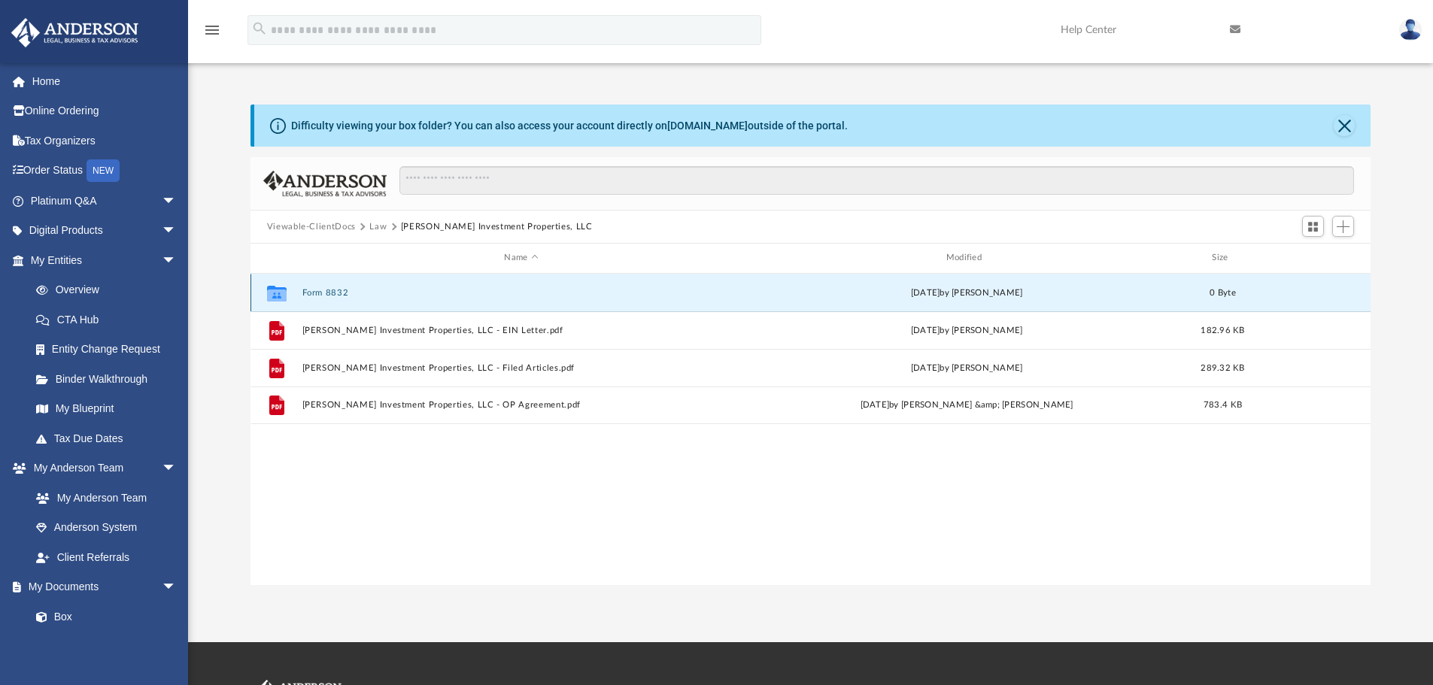
click at [312, 292] on button "Form 8832" at bounding box center [521, 293] width 438 height 10
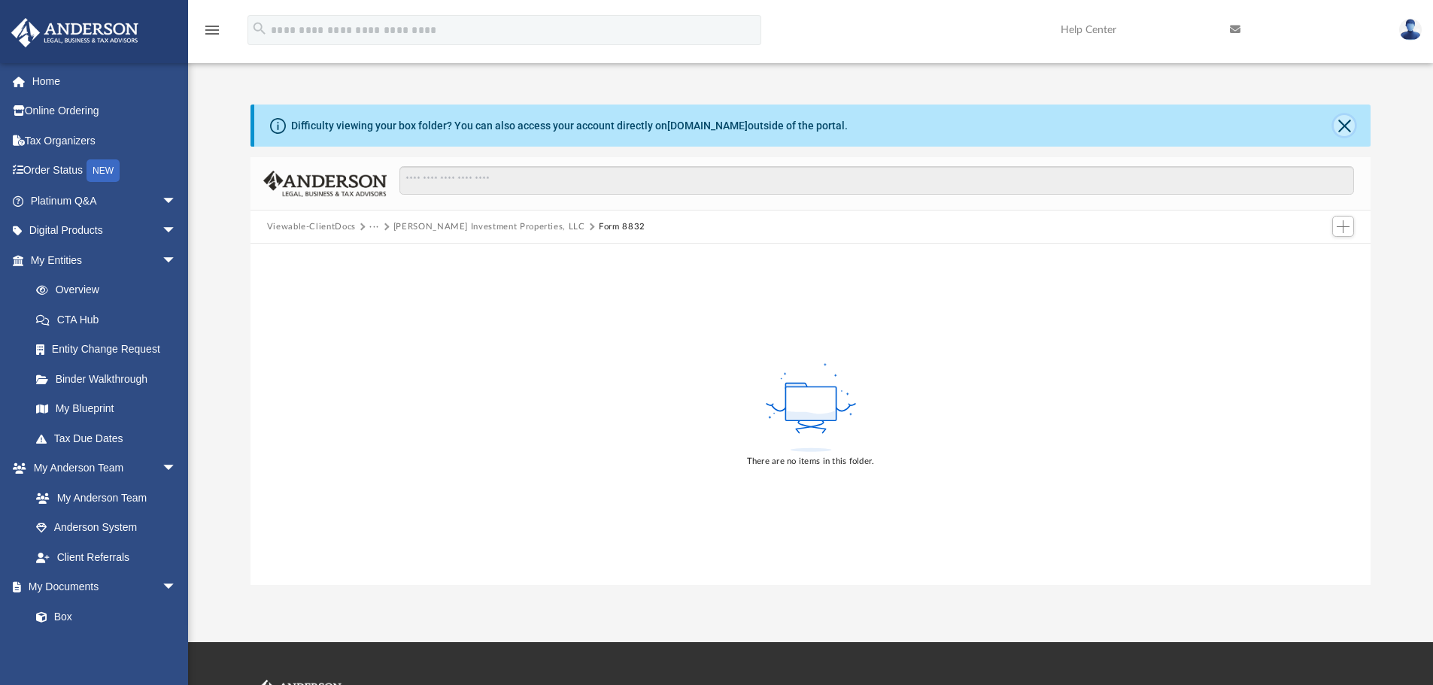
click at [1346, 124] on button "Close" at bounding box center [1344, 125] width 21 height 21
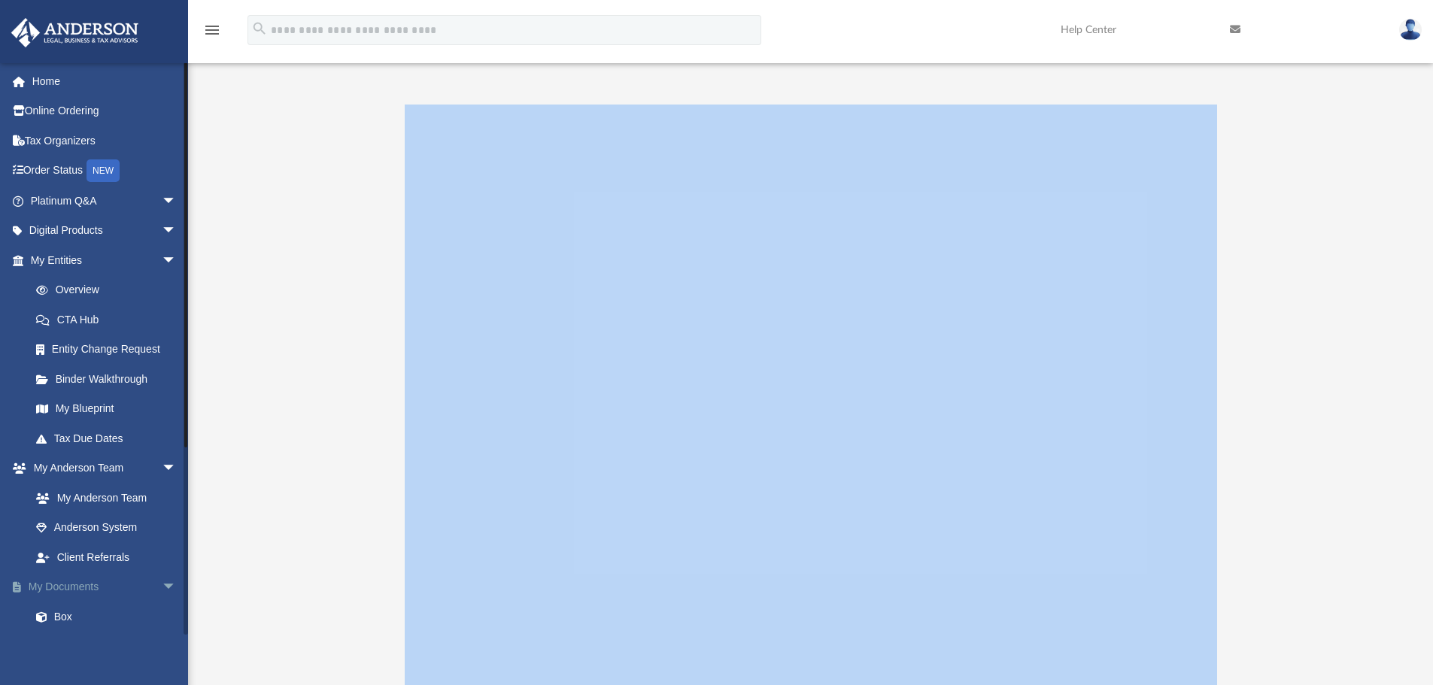
click at [162, 585] on span "arrow_drop_down" at bounding box center [177, 587] width 30 height 31
click at [162, 585] on span "arrow_drop_up" at bounding box center [177, 587] width 30 height 31
click at [162, 584] on span "arrow_drop_down" at bounding box center [177, 587] width 30 height 31
click at [162, 584] on span "arrow_drop_up" at bounding box center [177, 587] width 30 height 31
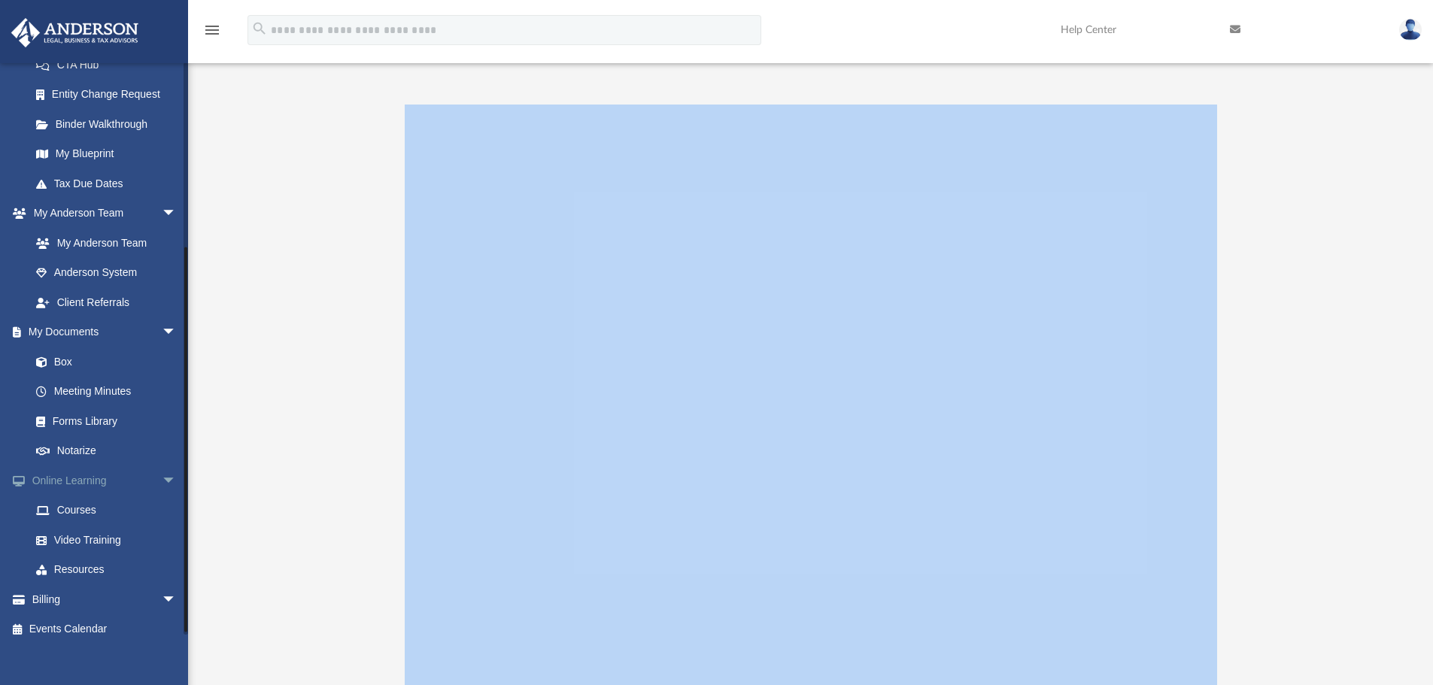
scroll to position [268, 0]
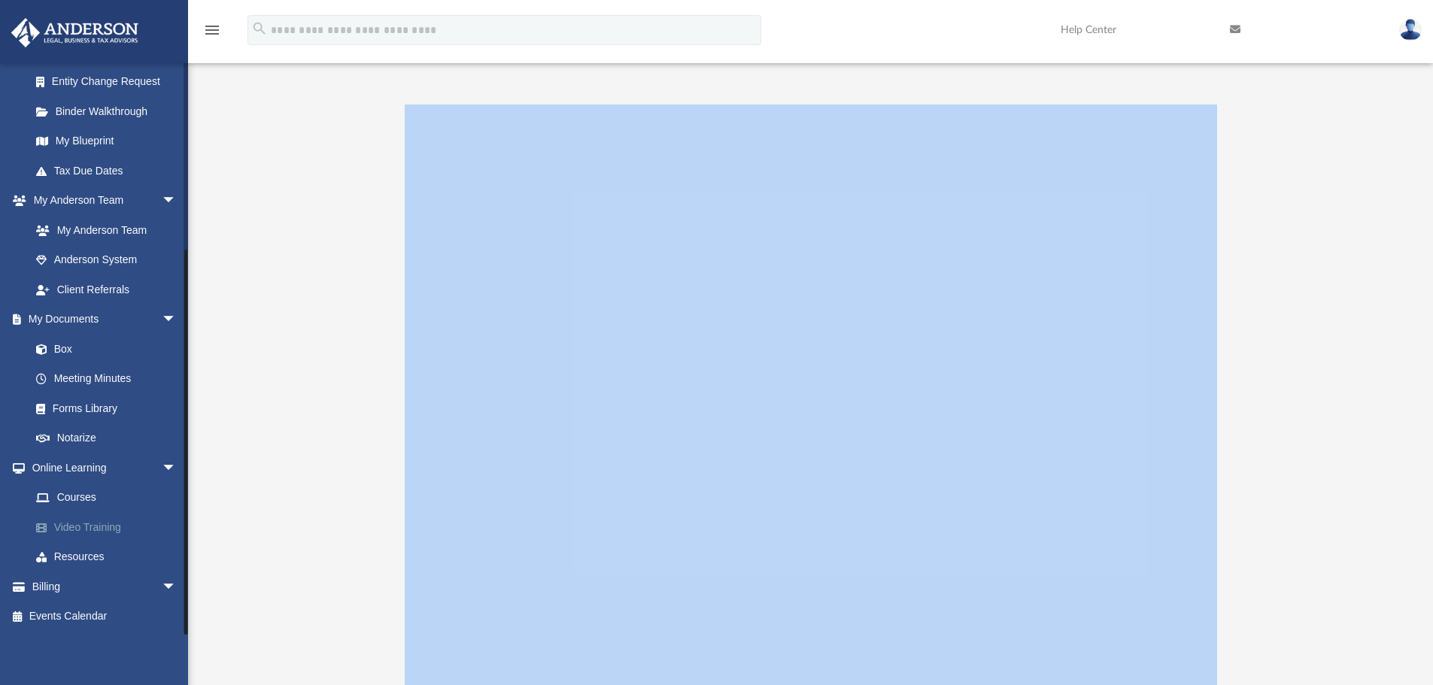
click at [73, 523] on link "Video Training" at bounding box center [110, 527] width 178 height 30
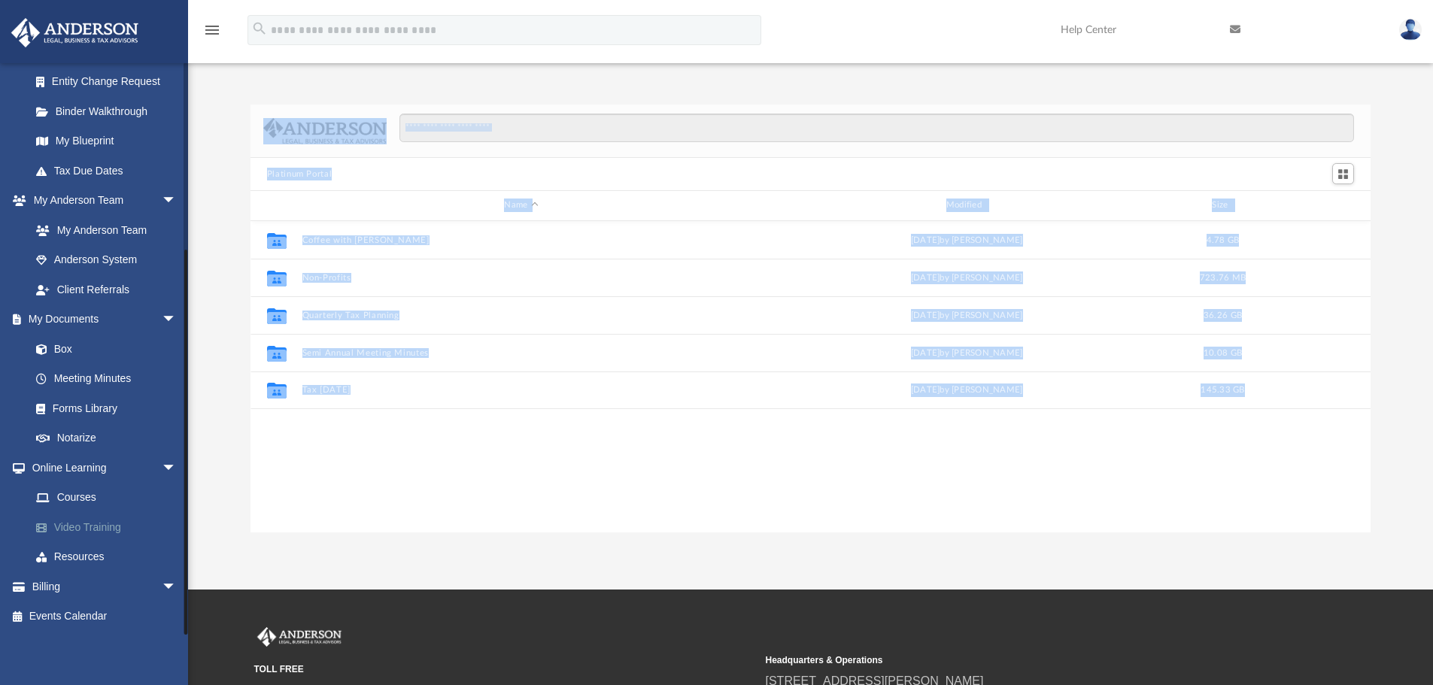
scroll to position [331, 1109]
click at [397, 469] on div "Collaborated Folder Coffee with Carl Wed Aug 16 2023 by Matthew Moore 4.78 GB C…" at bounding box center [810, 376] width 1121 height 311
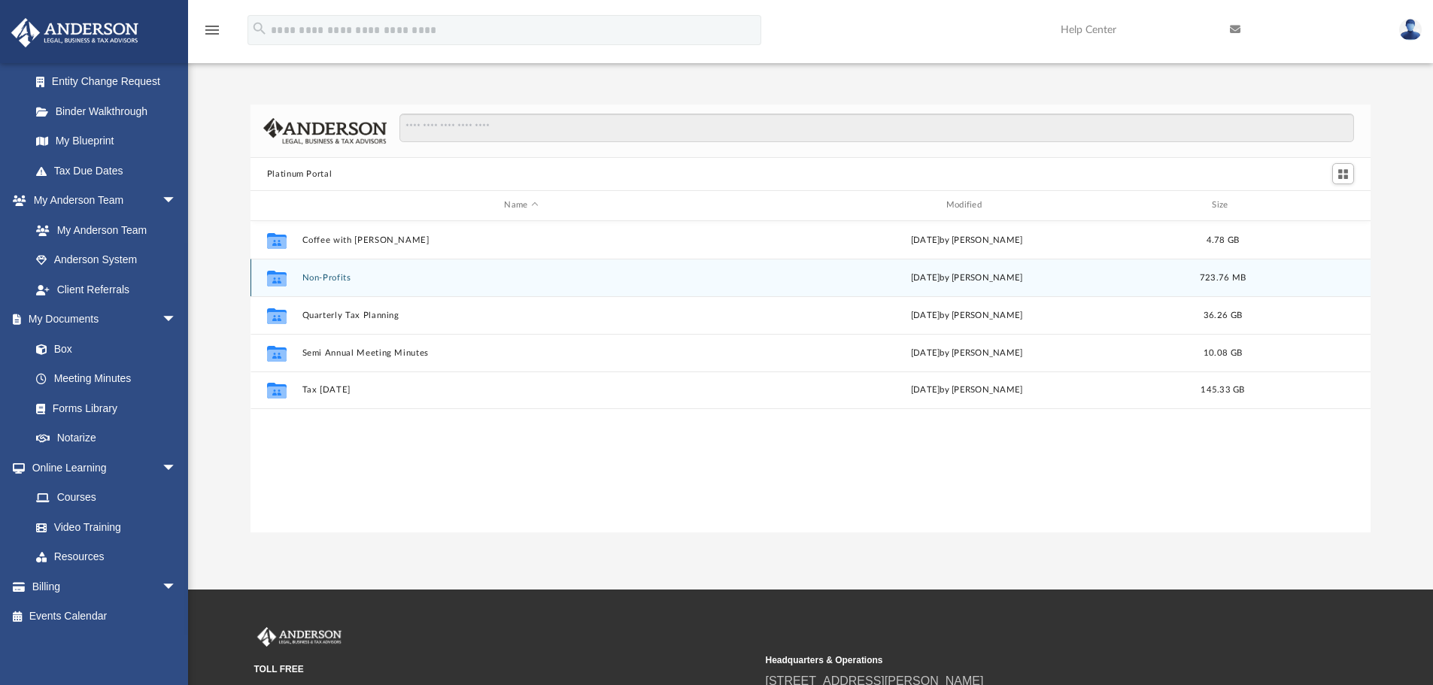
click at [338, 279] on button "Non-Profits" at bounding box center [521, 278] width 438 height 10
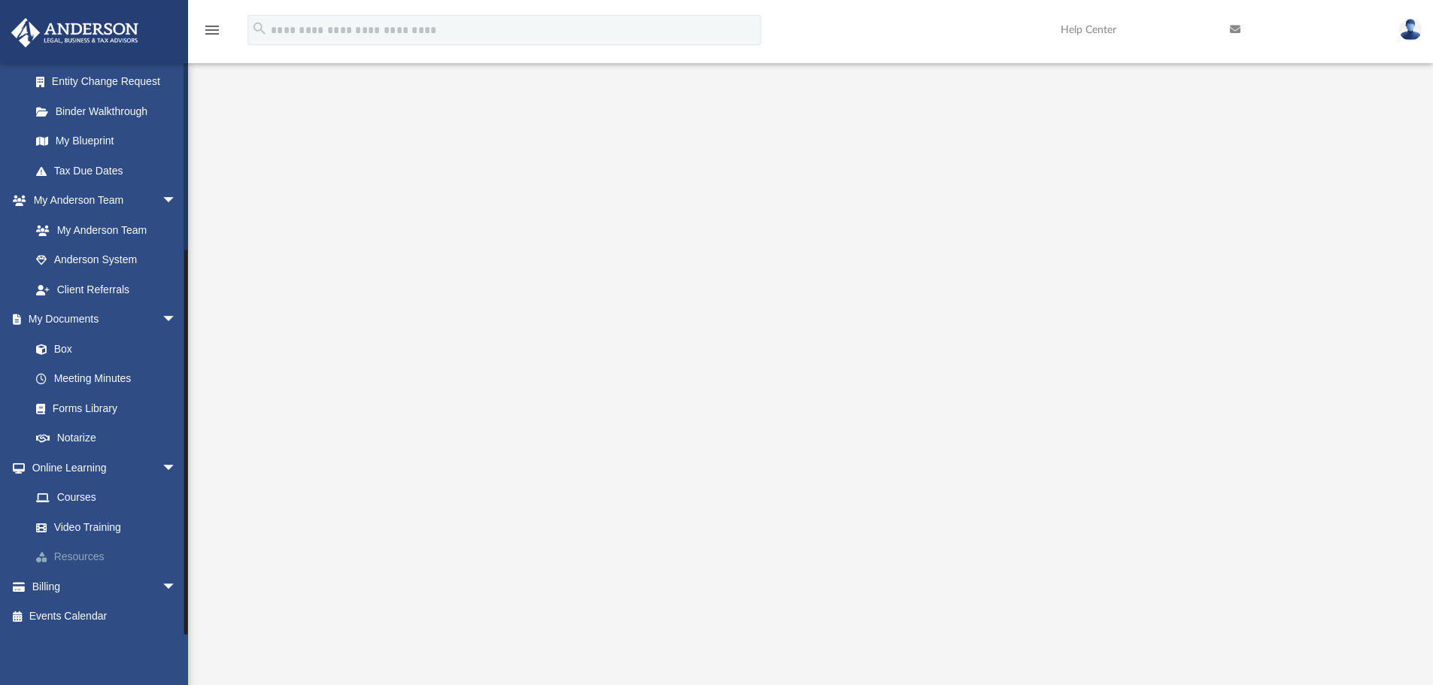
scroll to position [75, 0]
click at [100, 523] on link "Video Training" at bounding box center [110, 527] width 178 height 30
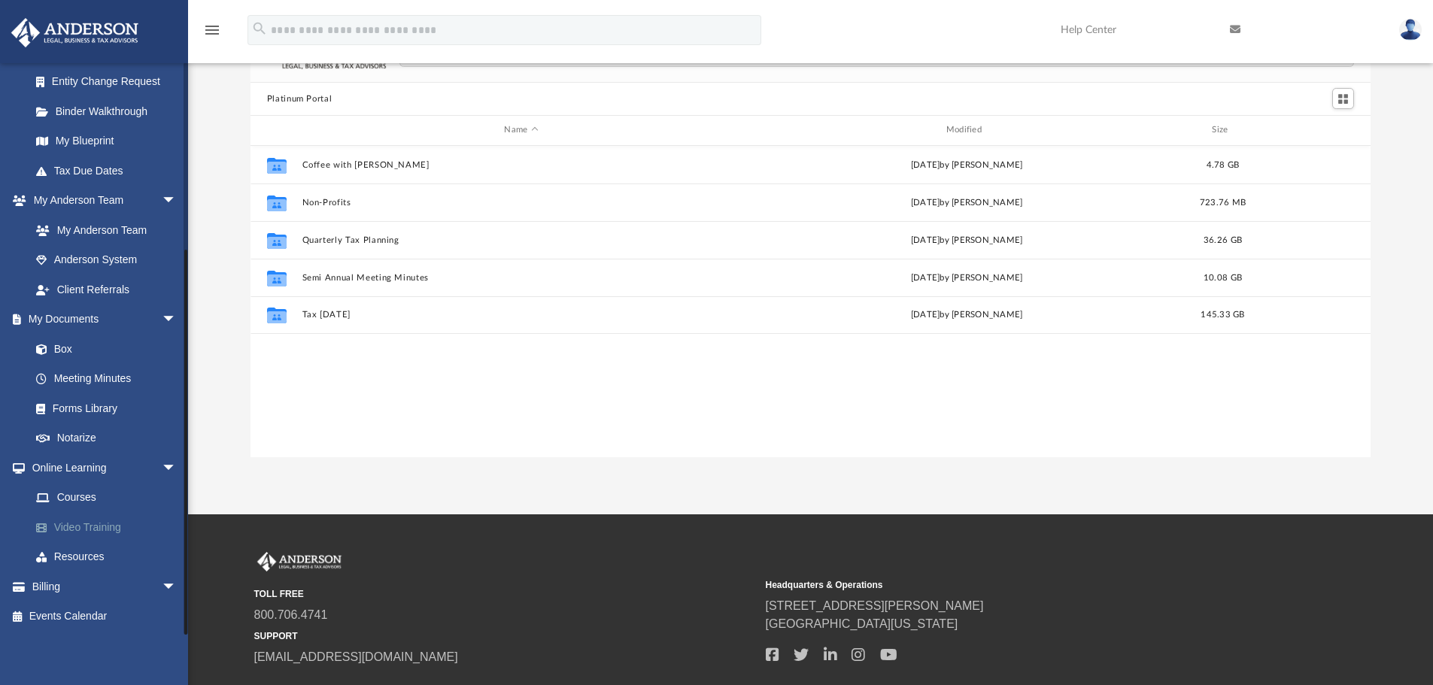
scroll to position [331, 1109]
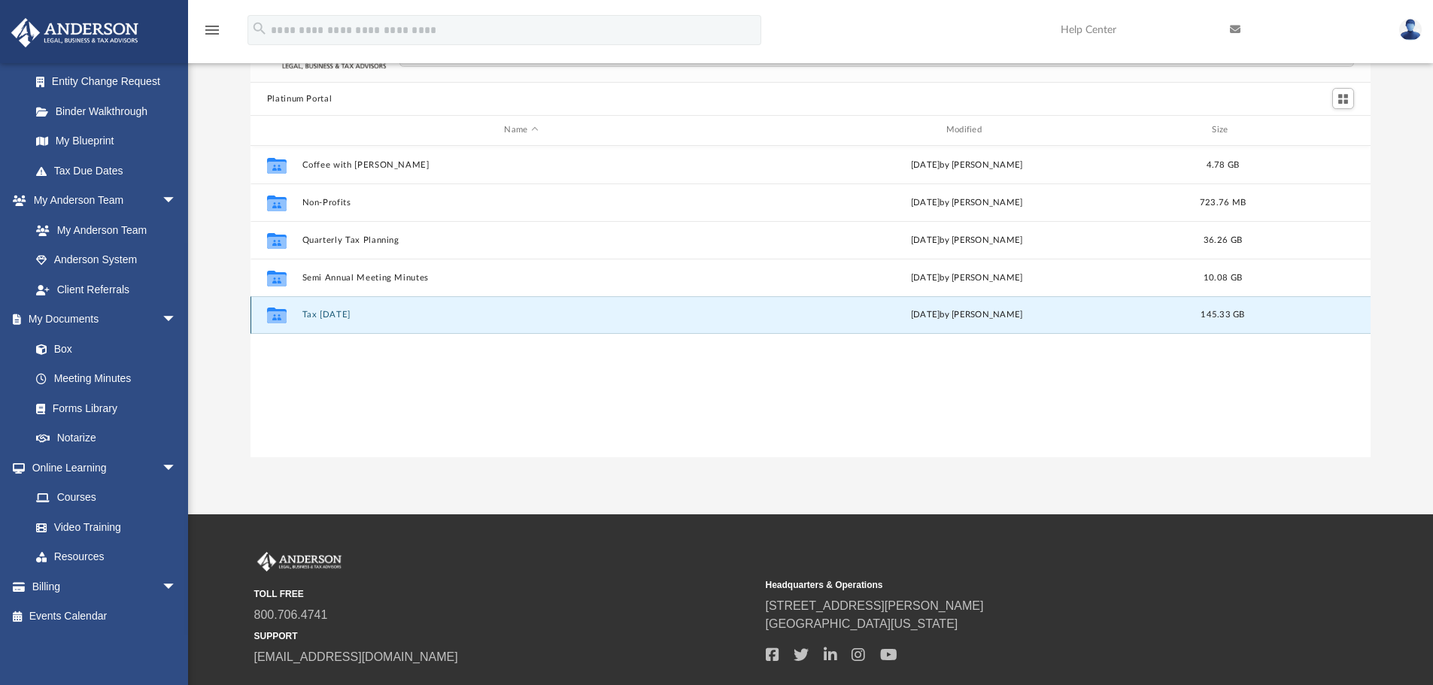
click at [322, 318] on button "Tax Tuesday" at bounding box center [521, 315] width 438 height 10
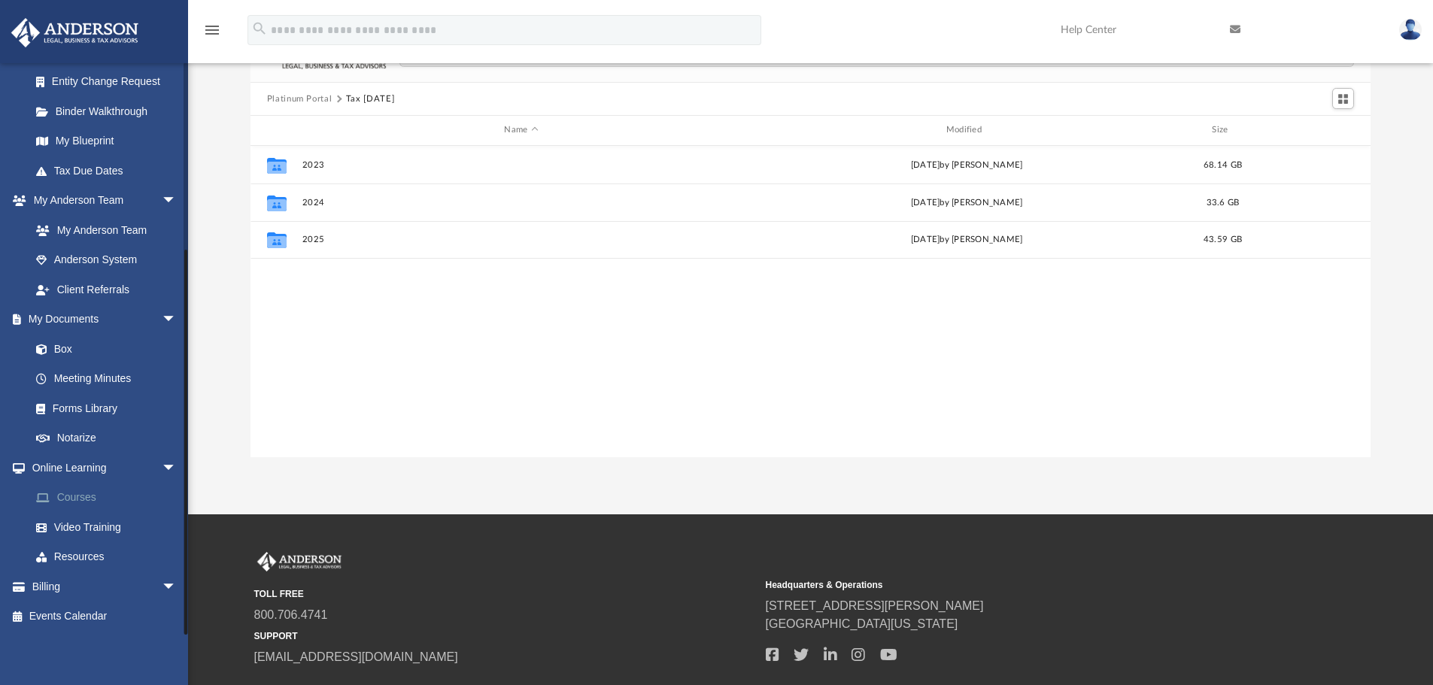
click at [92, 497] on link "Courses" at bounding box center [110, 498] width 178 height 30
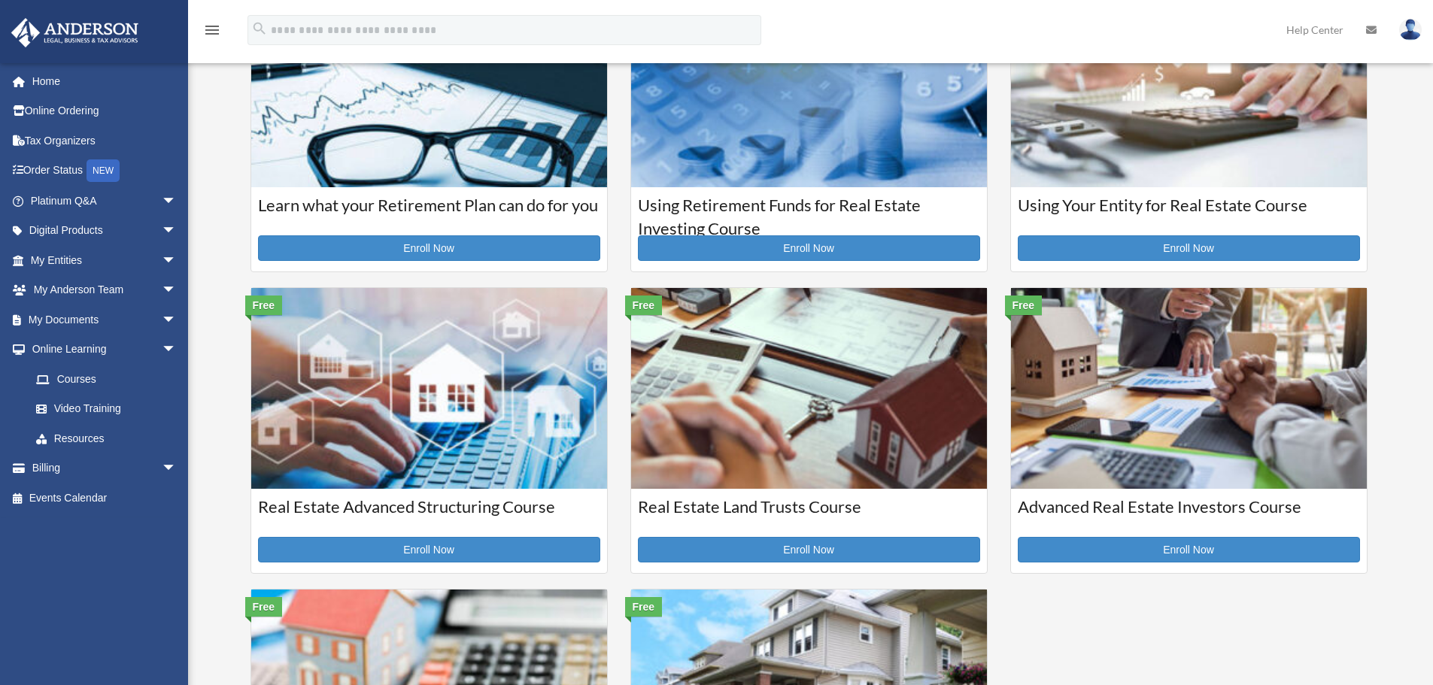
scroll to position [150, 0]
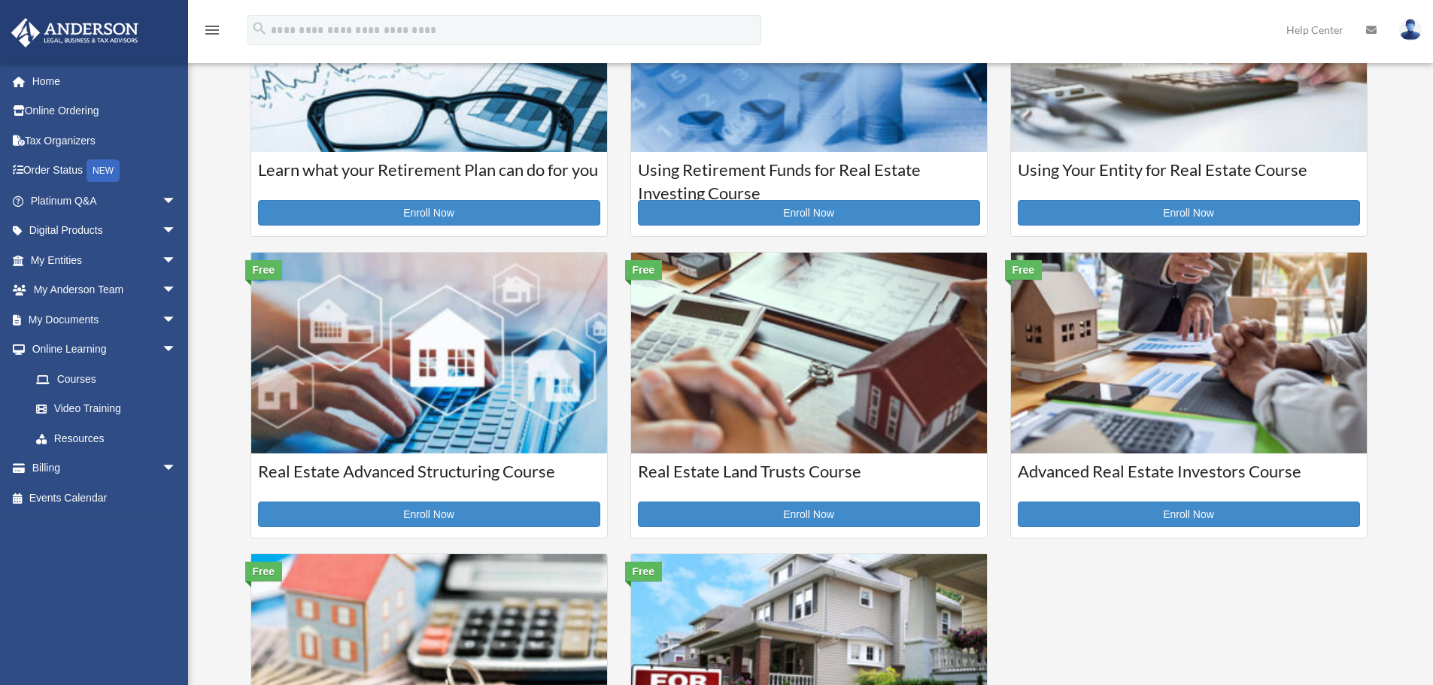
click at [426, 347] on img at bounding box center [429, 353] width 356 height 200
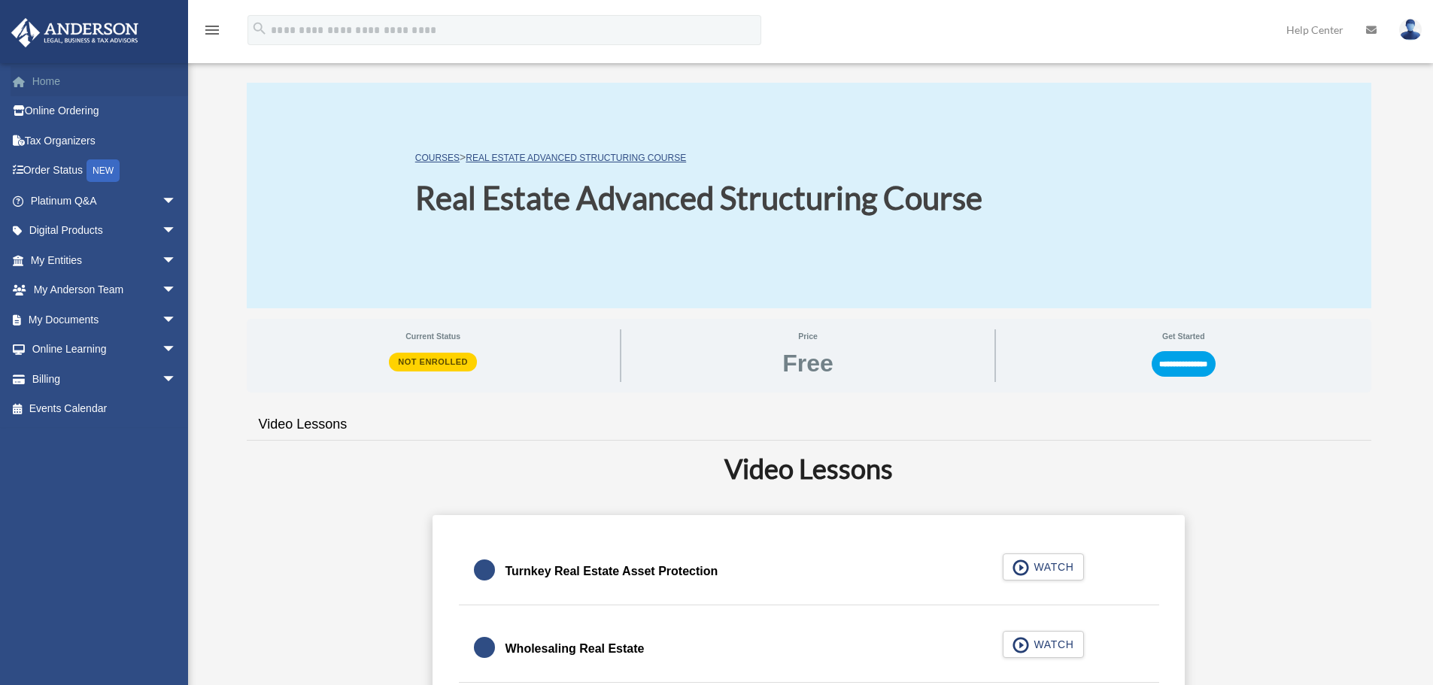
click at [62, 83] on link "Home" at bounding box center [105, 81] width 189 height 30
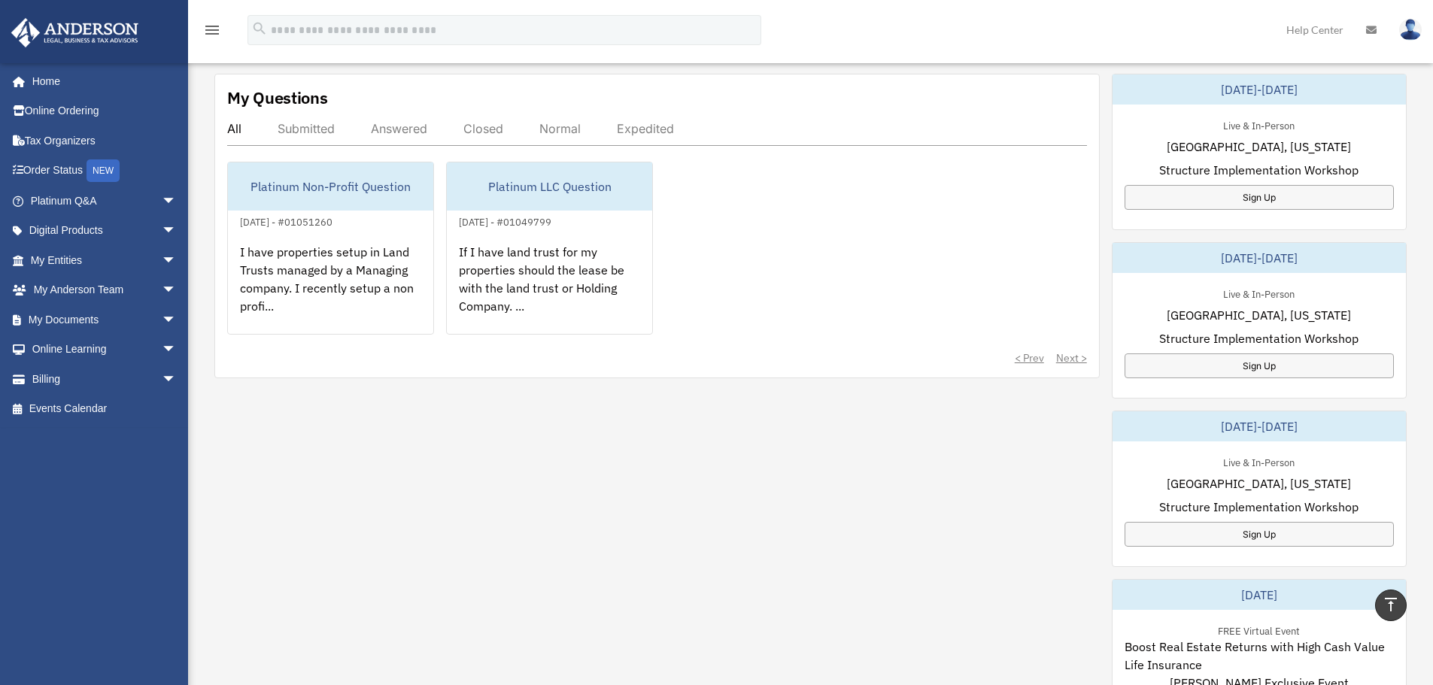
scroll to position [526, 0]
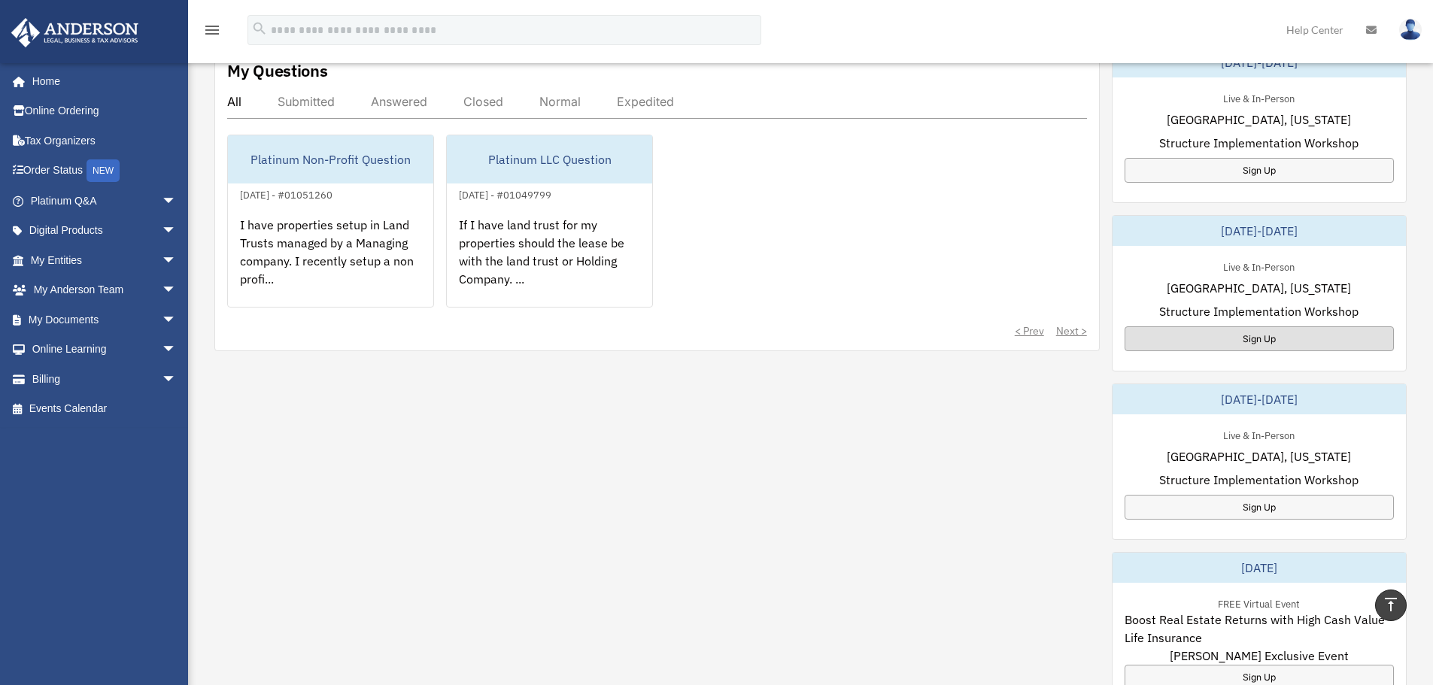
click at [1234, 338] on div "Sign Up" at bounding box center [1258, 338] width 269 height 25
